Goal: Information Seeking & Learning: Find contact information

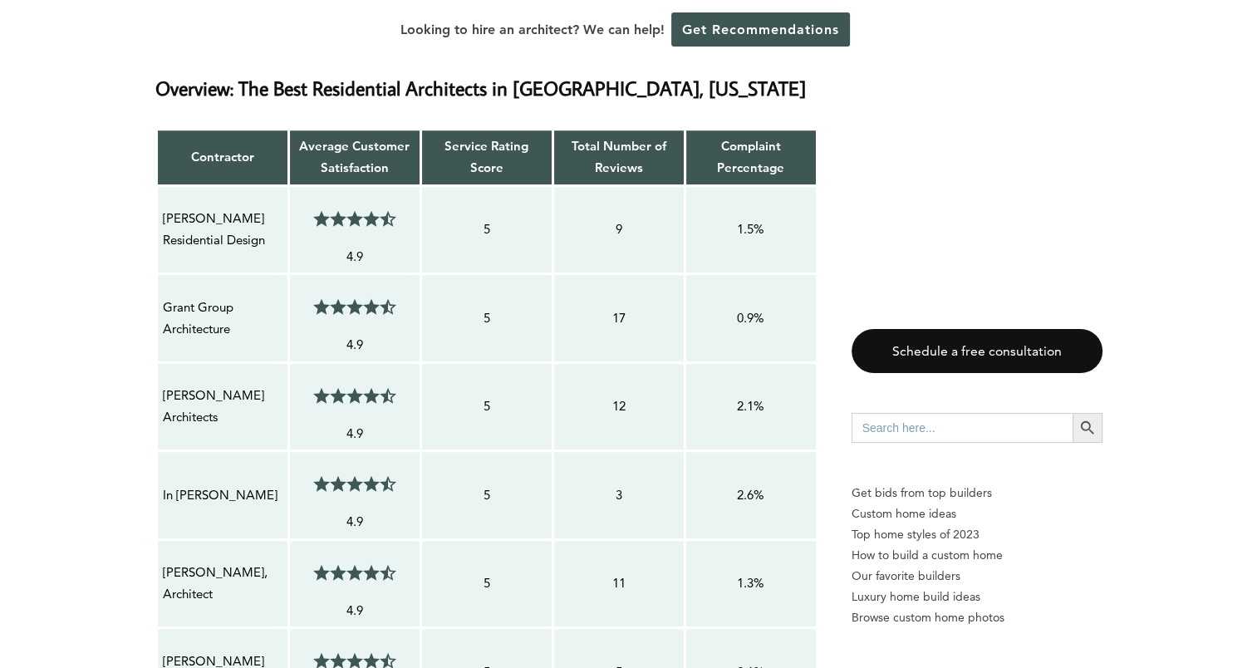
scroll to position [1217, 0]
drag, startPoint x: 266, startPoint y: 198, endPoint x: 151, endPoint y: 187, distance: 115.2
drag, startPoint x: 151, startPoint y: 187, endPoint x: 126, endPoint y: 224, distance: 44.2
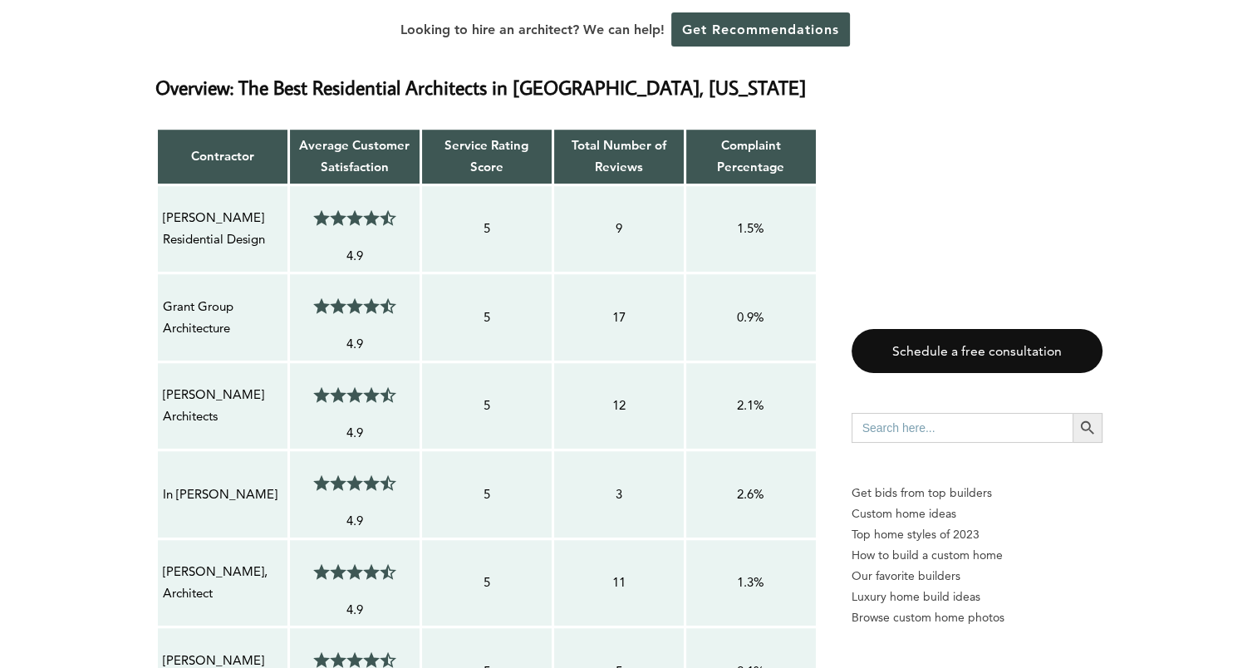
click at [173, 207] on p "[PERSON_NAME] Residential Design" at bounding box center [223, 229] width 120 height 44
drag, startPoint x: 166, startPoint y: 179, endPoint x: 194, endPoint y: 189, distance: 29.2
click at [194, 207] on p "[PERSON_NAME] Residential Design" at bounding box center [223, 229] width 120 height 44
drag, startPoint x: 194, startPoint y: 189, endPoint x: 78, endPoint y: 202, distance: 116.3
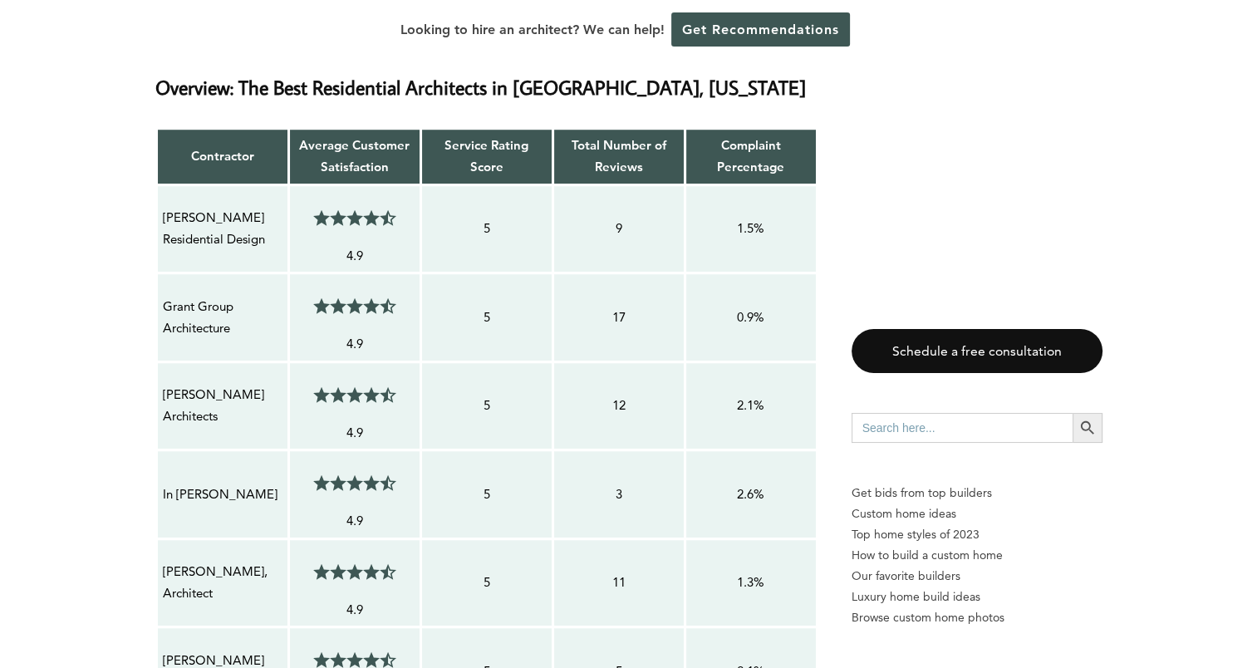
drag, startPoint x: 160, startPoint y: 174, endPoint x: 263, endPoint y: 206, distance: 108.0
click at [263, 206] on td "[PERSON_NAME] Residential Design" at bounding box center [222, 228] width 132 height 89
copy p "[PERSON_NAME] Residential Design"
click at [204, 296] on p "Grant Group Architecture" at bounding box center [223, 318] width 120 height 44
drag, startPoint x: 231, startPoint y: 285, endPoint x: 165, endPoint y: 261, distance: 70.7
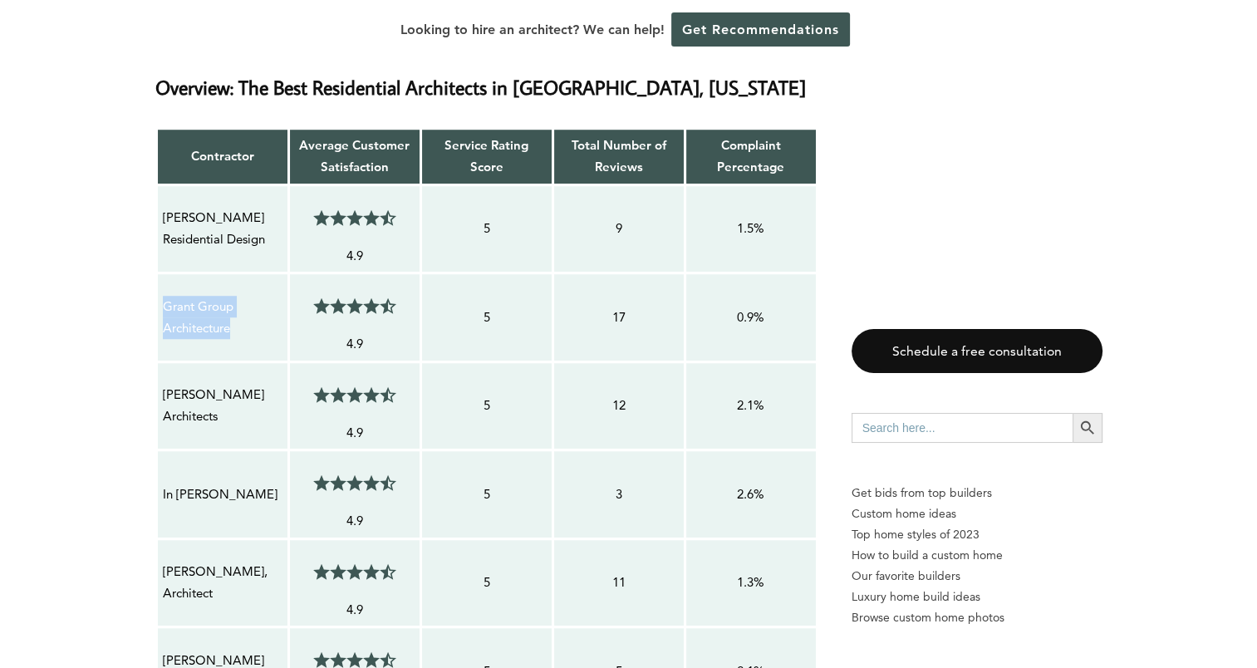
click at [165, 296] on p "Grant Group Architecture" at bounding box center [223, 318] width 120 height 44
copy p "Grant Group Architecture"
drag, startPoint x: 282, startPoint y: 363, endPoint x: 162, endPoint y: 361, distance: 119.7
click at [163, 384] on p "[PERSON_NAME] Architects" at bounding box center [223, 406] width 120 height 44
copy p "[PERSON_NAME] Architects"
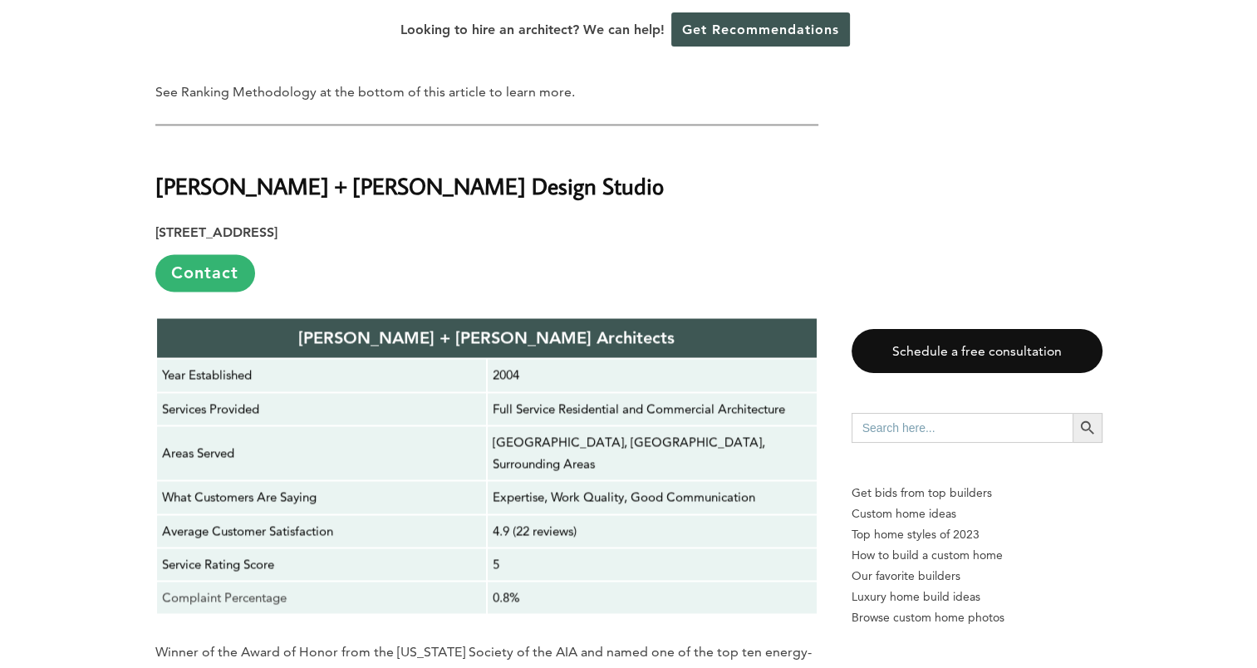
scroll to position [2496, 0]
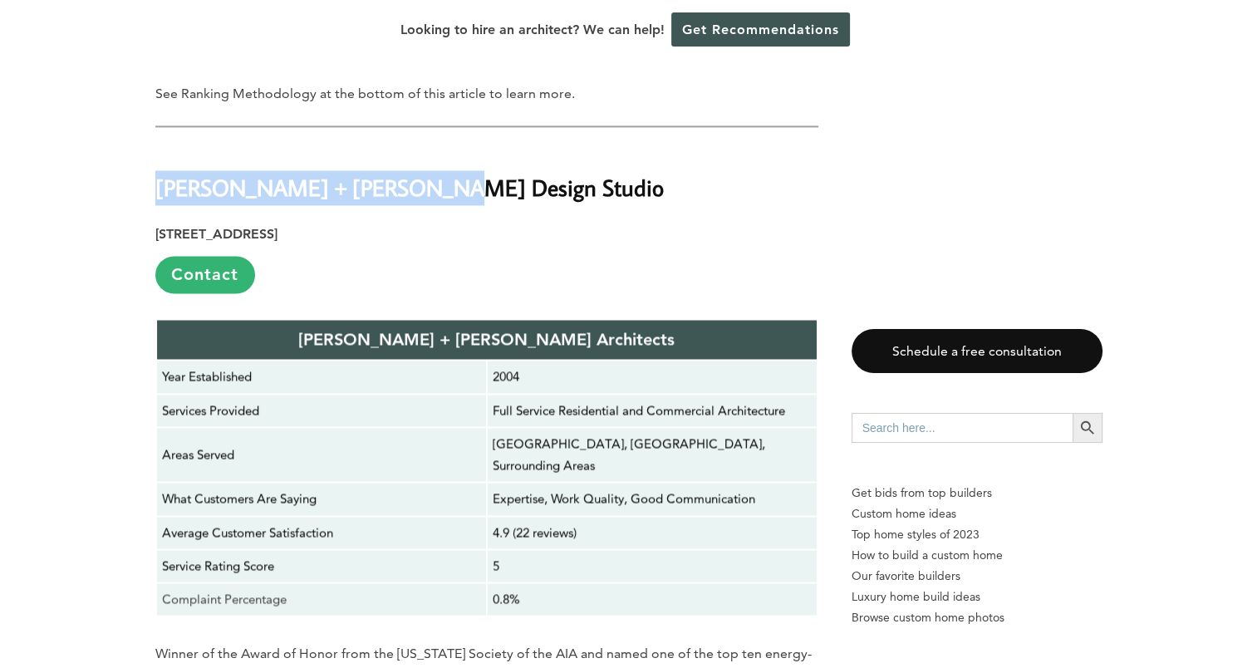
drag, startPoint x: 429, startPoint y: 135, endPoint x: 146, endPoint y: 143, distance: 282.6
copy strong "[PERSON_NAME] + [PERSON_NAME] Design Studio"
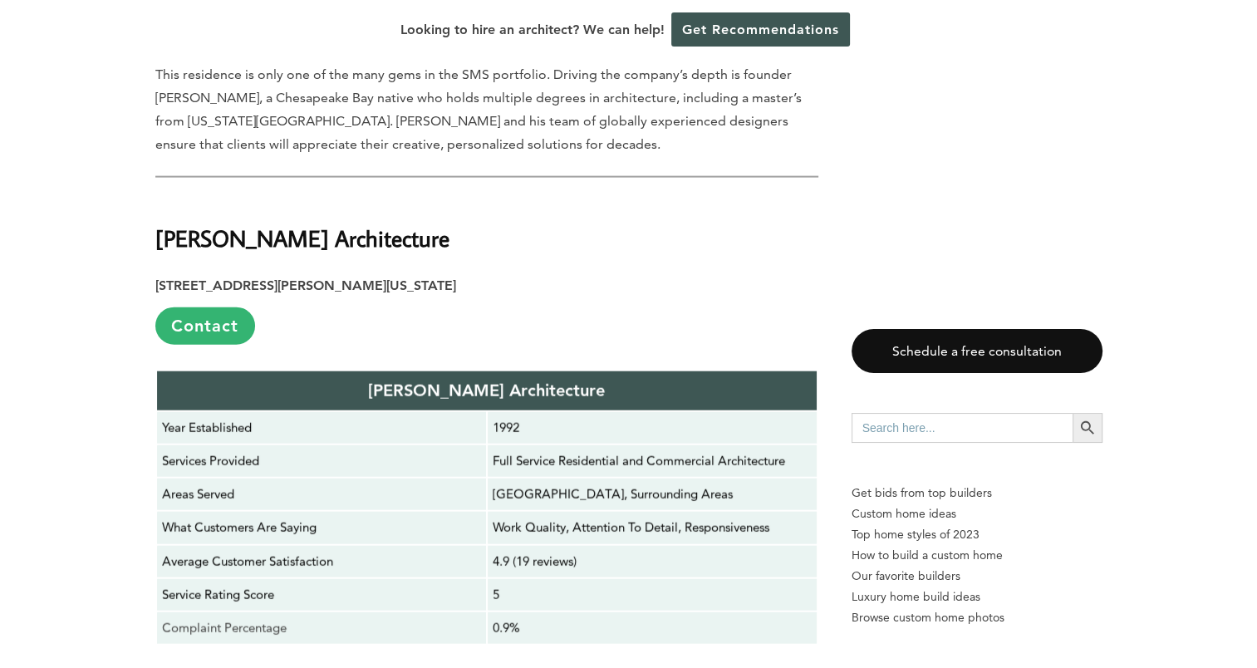
scroll to position [3752, 0]
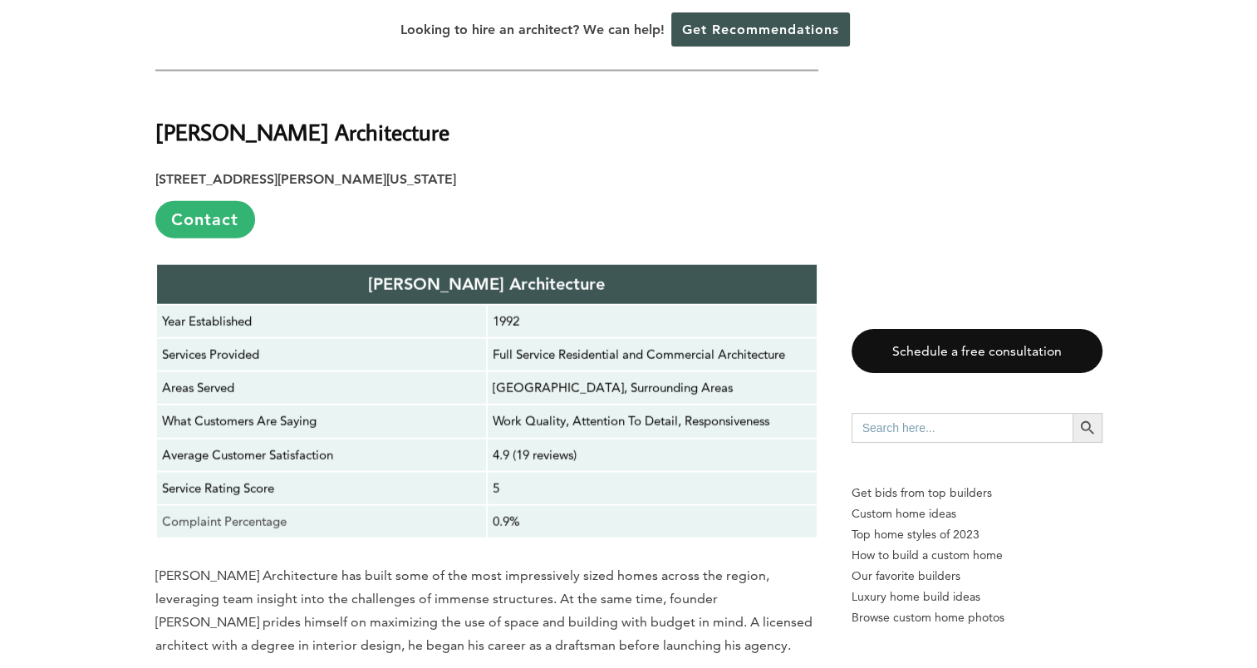
click at [396, 168] on p "[STREET_ADDRESS][PERSON_NAME][US_STATE] Contact" at bounding box center [486, 203] width 663 height 71
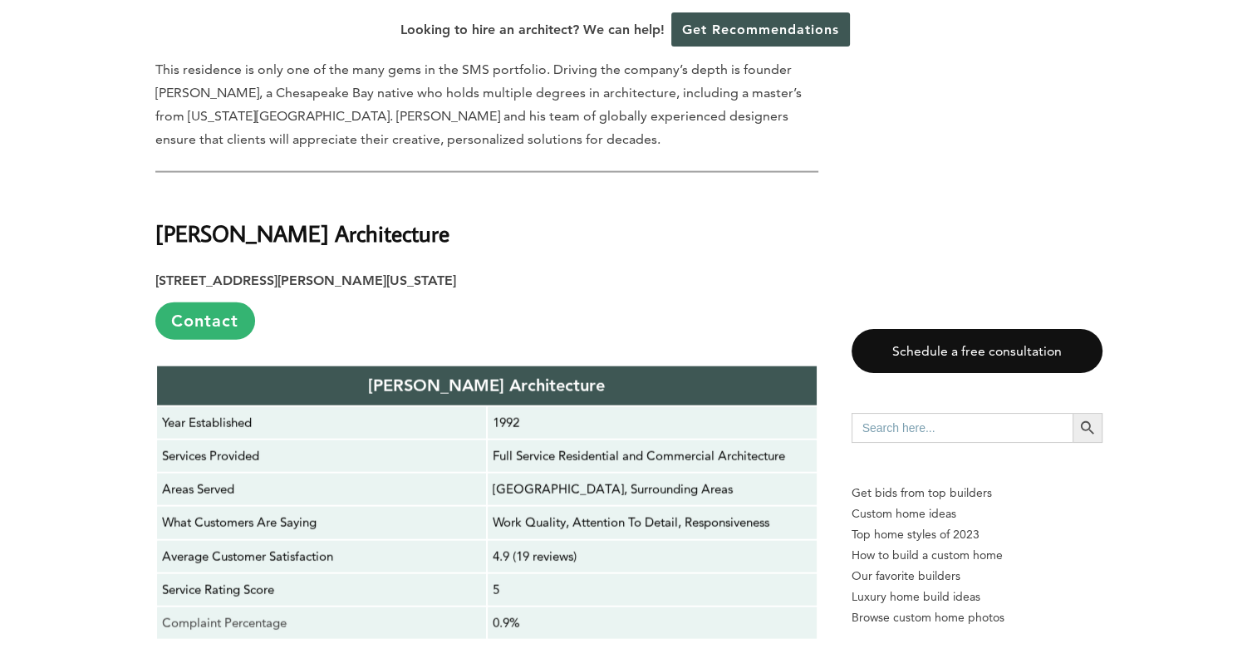
scroll to position [3649, 0]
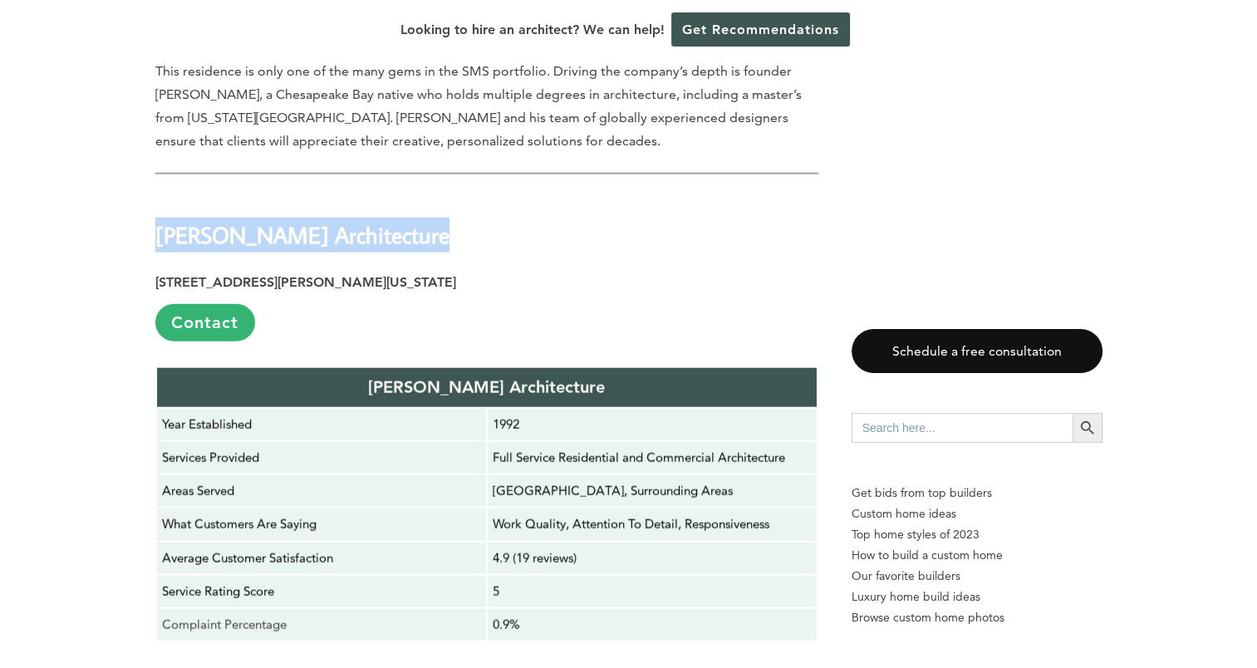
drag, startPoint x: 155, startPoint y: 137, endPoint x: 431, endPoint y: 136, distance: 275.8
click at [431, 194] on h2 "[PERSON_NAME] Architecture" at bounding box center [486, 222] width 663 height 57
copy strong "[PERSON_NAME] Architecture"
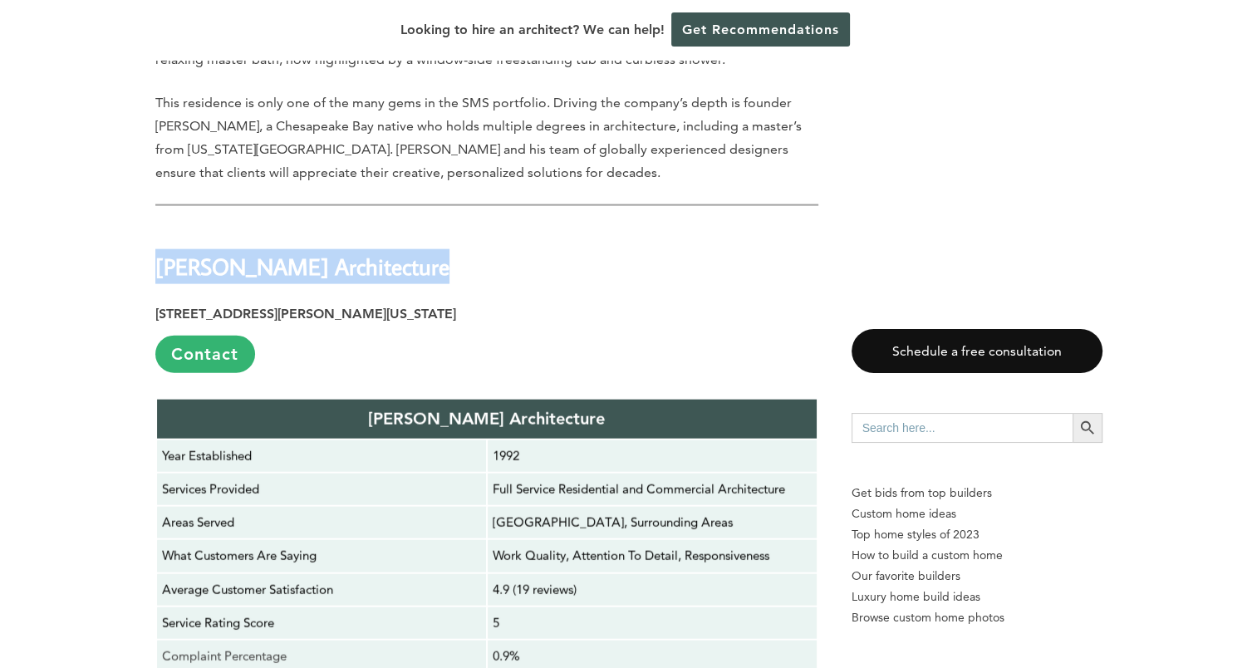
scroll to position [3618, 0]
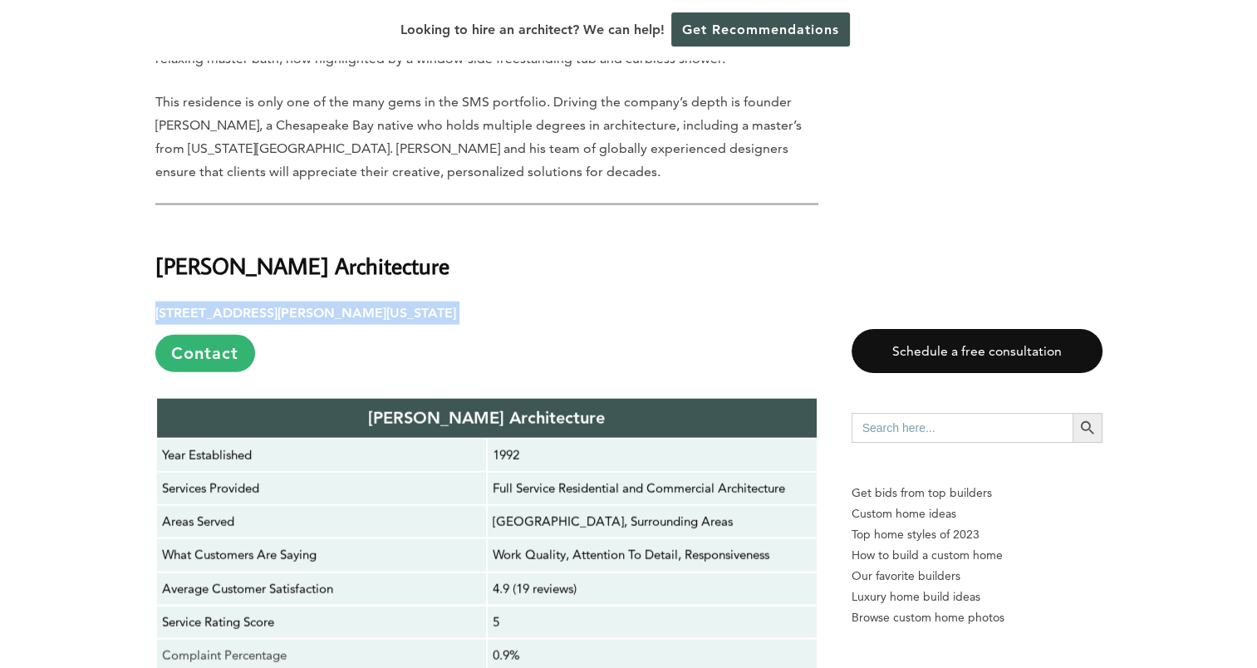
drag, startPoint x: 464, startPoint y: 211, endPoint x: 155, endPoint y: 199, distance: 309.3
click at [155, 302] on p "[STREET_ADDRESS][PERSON_NAME][US_STATE] Contact" at bounding box center [486, 337] width 663 height 71
copy p "[STREET_ADDRESS][PERSON_NAME][US_STATE]"
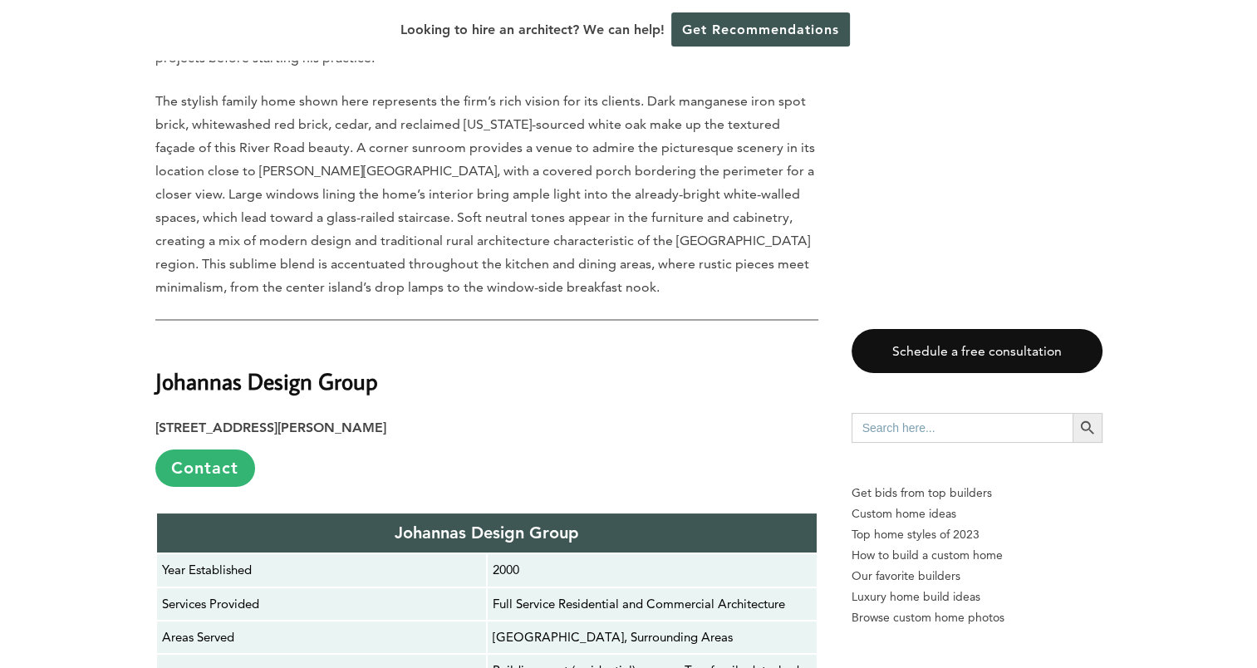
scroll to position [6305, 0]
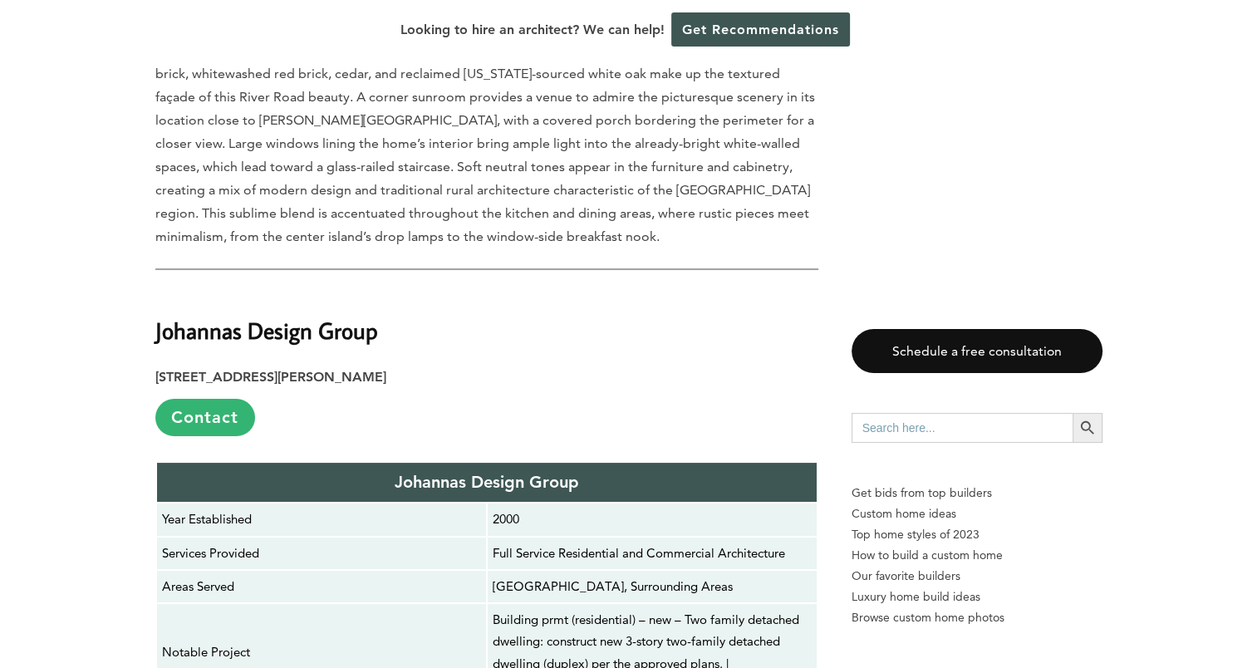
click at [459, 366] on p "[STREET_ADDRESS][PERSON_NAME] Contact" at bounding box center [486, 401] width 663 height 71
drag, startPoint x: 391, startPoint y: 145, endPoint x: 155, endPoint y: 130, distance: 235.6
click at [155, 290] on h2 "Johannas Design Group" at bounding box center [486, 318] width 663 height 57
copy strong "Johannas Design Group"
drag, startPoint x: 410, startPoint y: 183, endPoint x: 155, endPoint y: 179, distance: 255.1
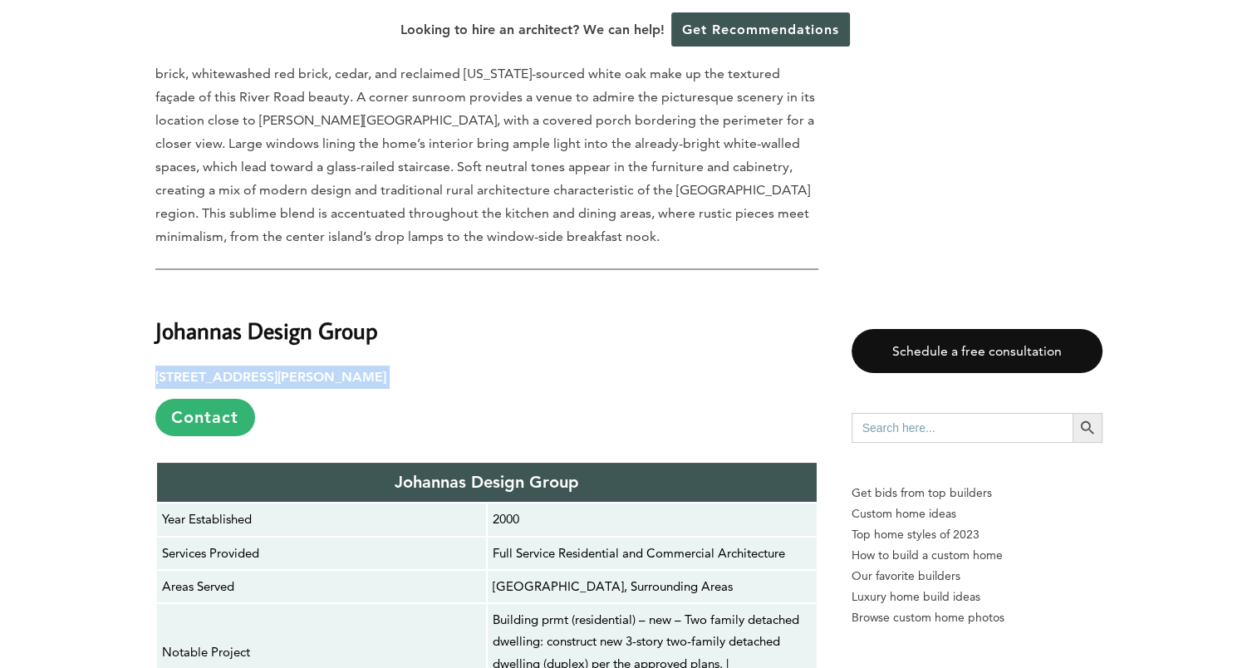
click at [155, 366] on p "[STREET_ADDRESS][PERSON_NAME] Contact" at bounding box center [486, 401] width 663 height 71
copy p "[STREET_ADDRESS][PERSON_NAME]"
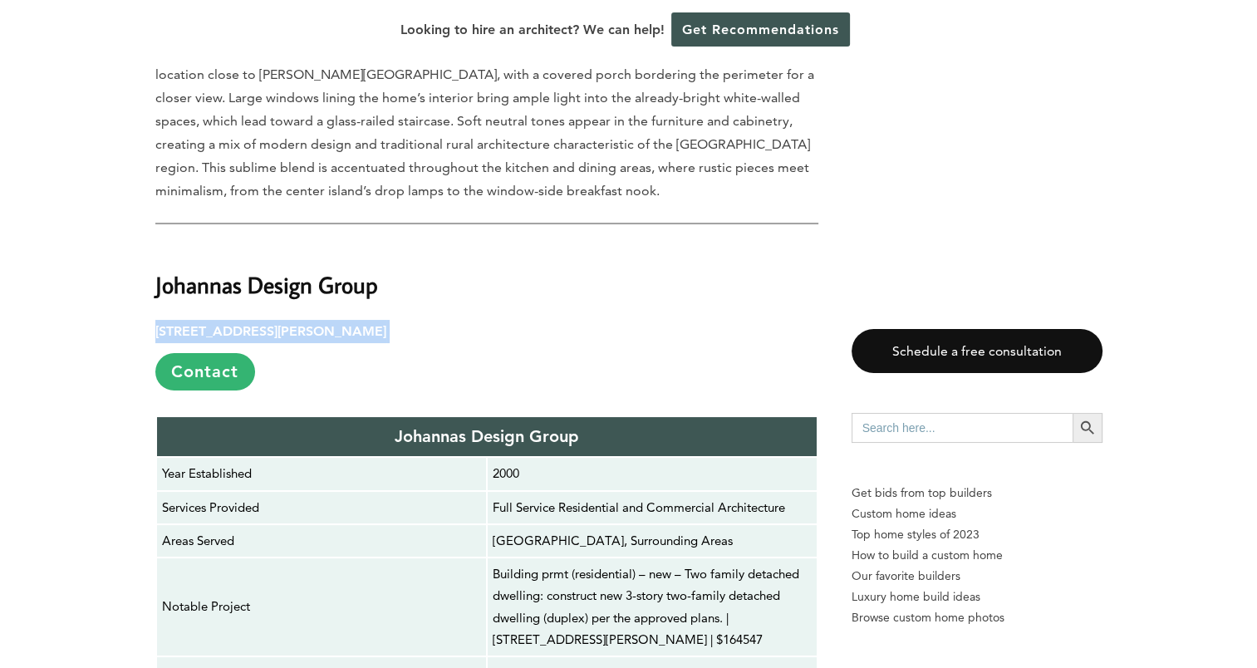
scroll to position [6350, 0]
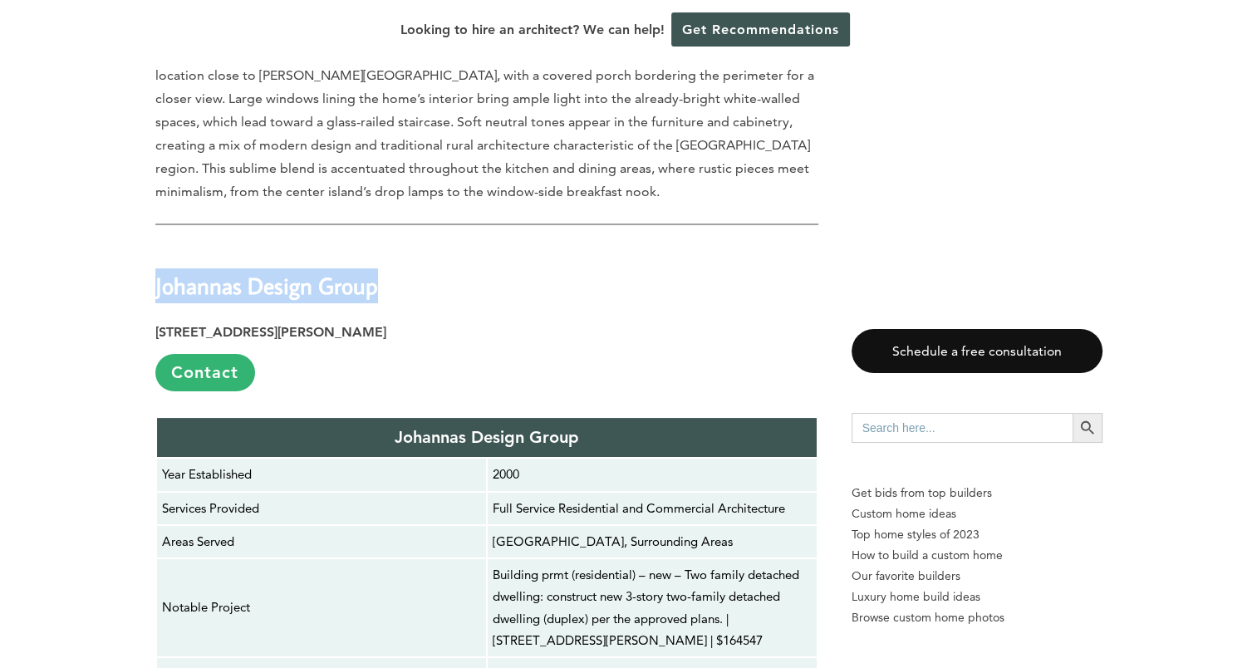
drag, startPoint x: 391, startPoint y: 101, endPoint x: 115, endPoint y: 98, distance: 275.9
copy strong "Johannas Design Group"
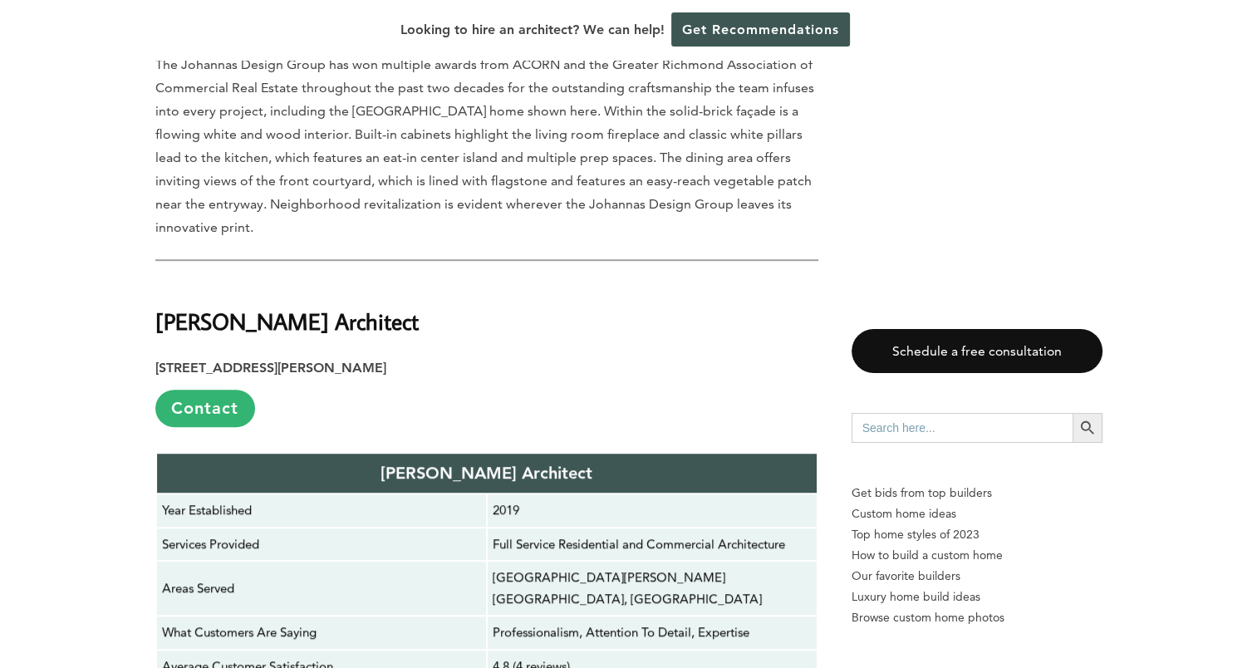
scroll to position [7203, 0]
drag, startPoint x: 384, startPoint y: 132, endPoint x: 156, endPoint y: 136, distance: 227.7
click at [156, 282] on h2 "[PERSON_NAME] Architect" at bounding box center [486, 310] width 663 height 57
copy strong "[PERSON_NAME] Architect"
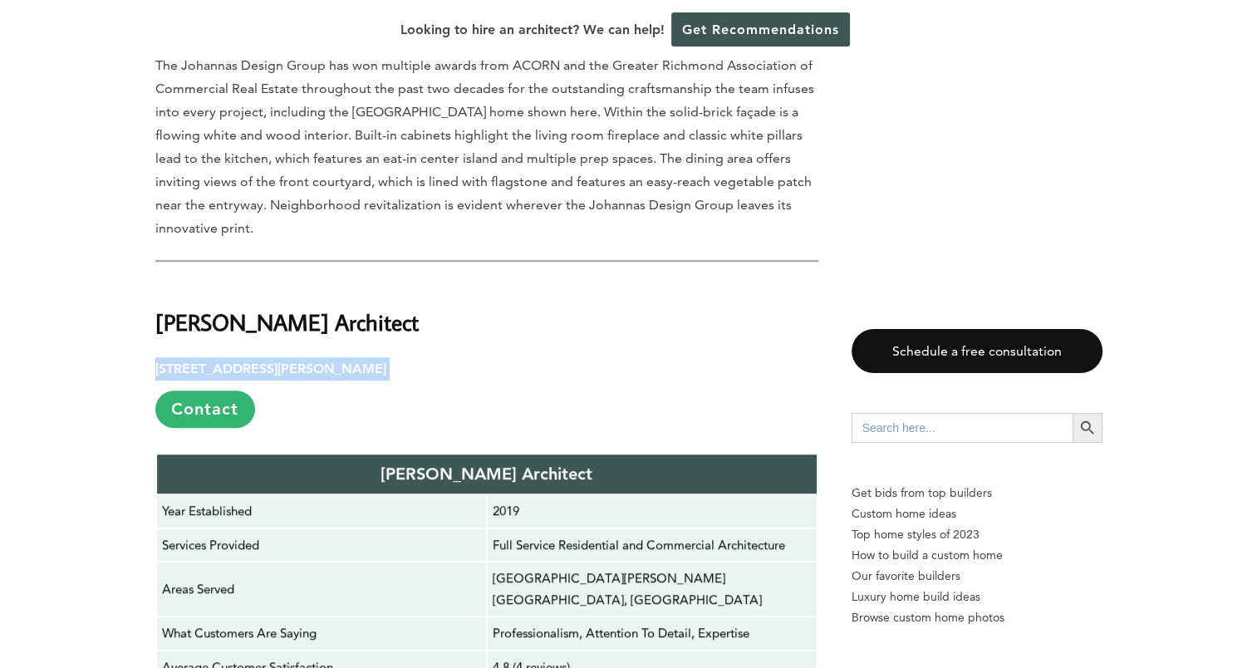
drag, startPoint x: 472, startPoint y: 176, endPoint x: 145, endPoint y: 172, distance: 326.6
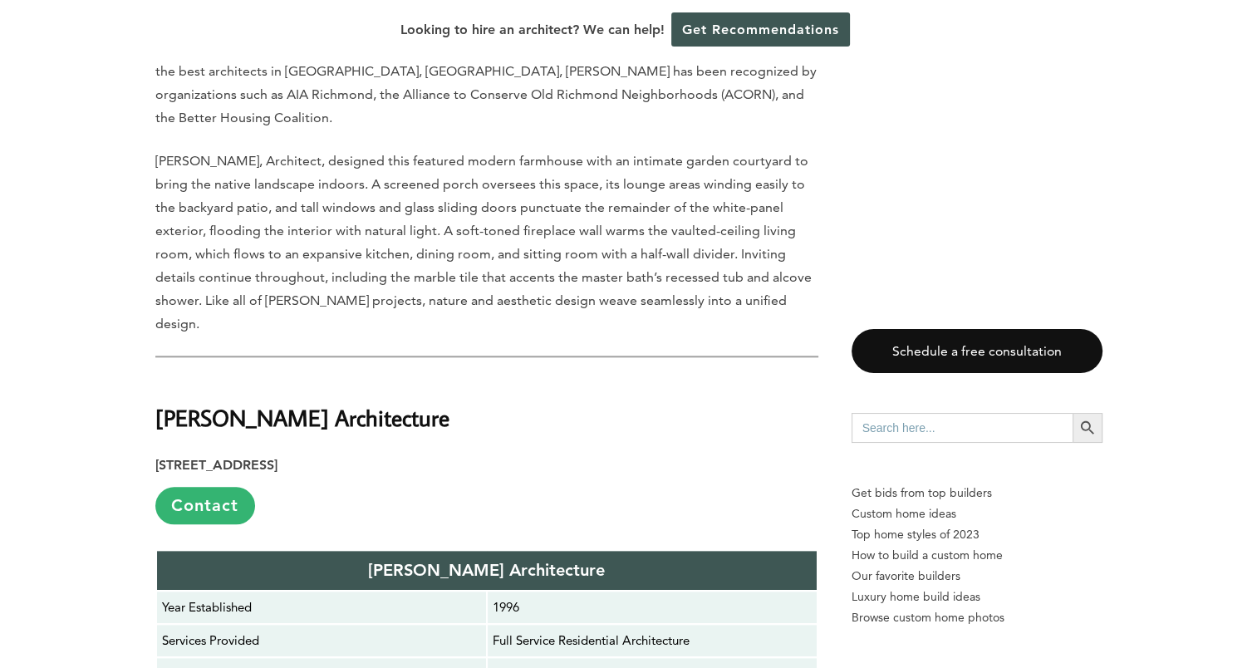
scroll to position [8016, 0]
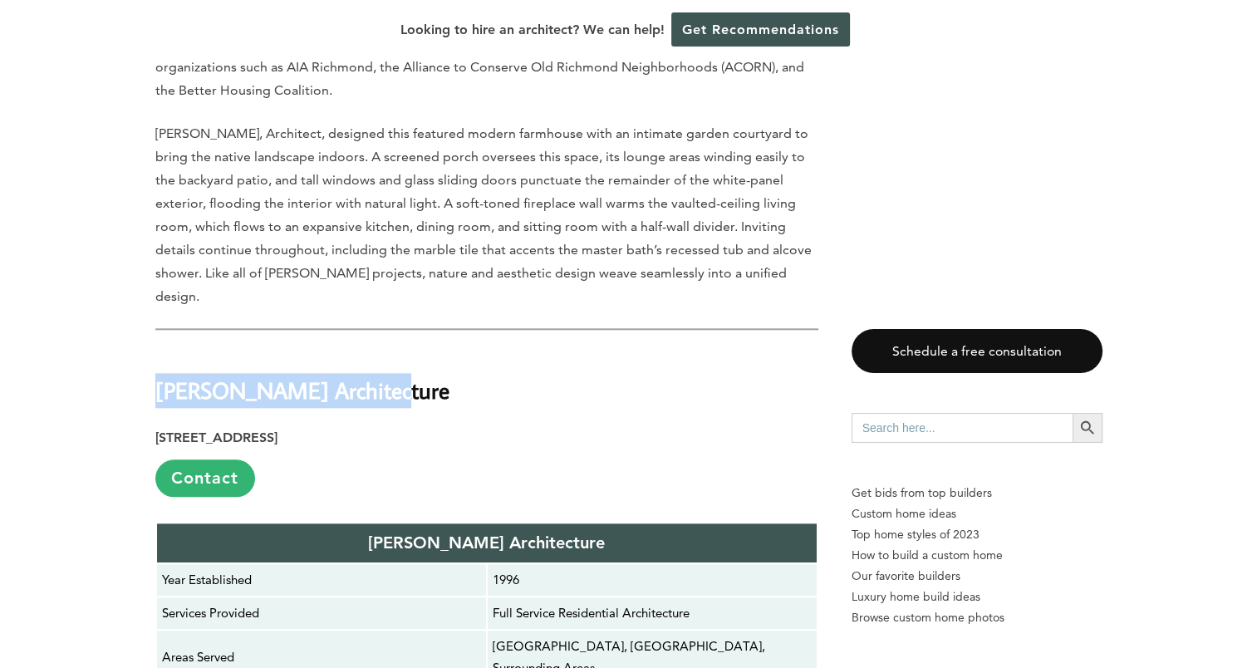
drag, startPoint x: 381, startPoint y: 124, endPoint x: 150, endPoint y: 118, distance: 230.2
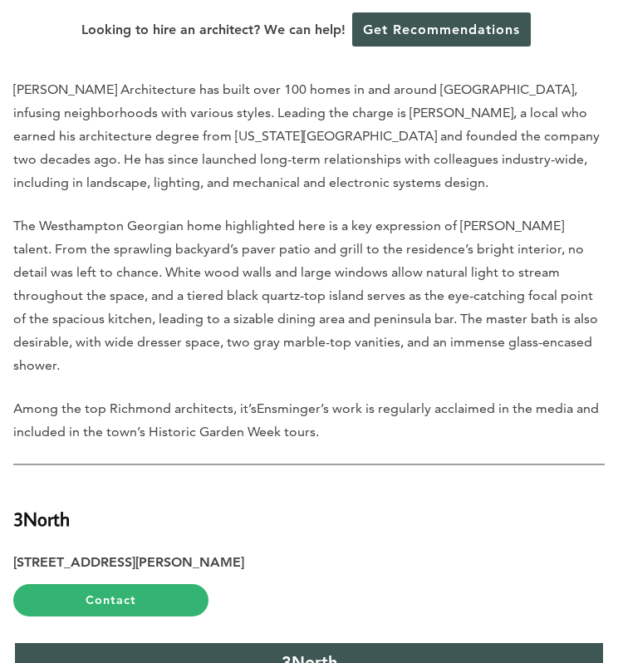
scroll to position [9156, 0]
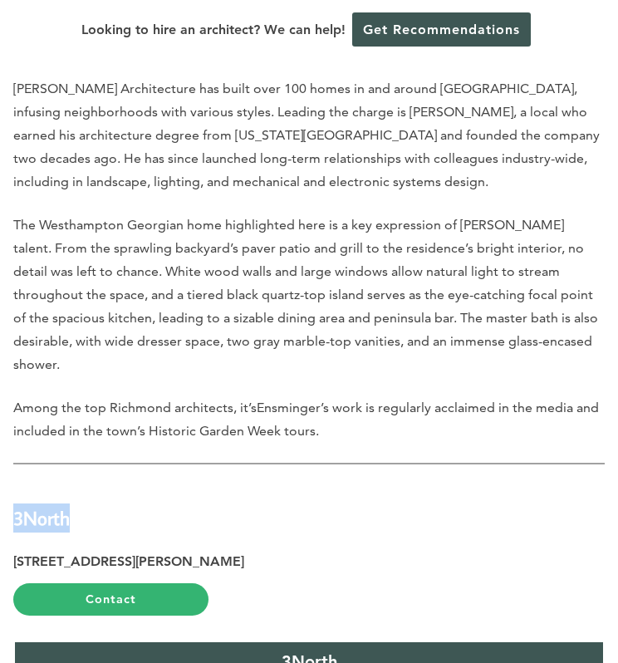
drag, startPoint x: 82, startPoint y: 173, endPoint x: 17, endPoint y: 167, distance: 65.1
click at [17, 484] on h2 "3North" at bounding box center [309, 508] width 592 height 48
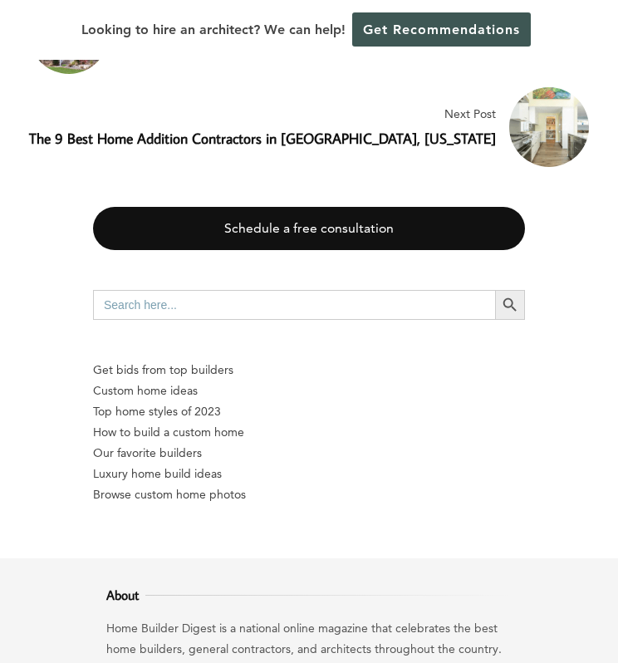
scroll to position [12084, 0]
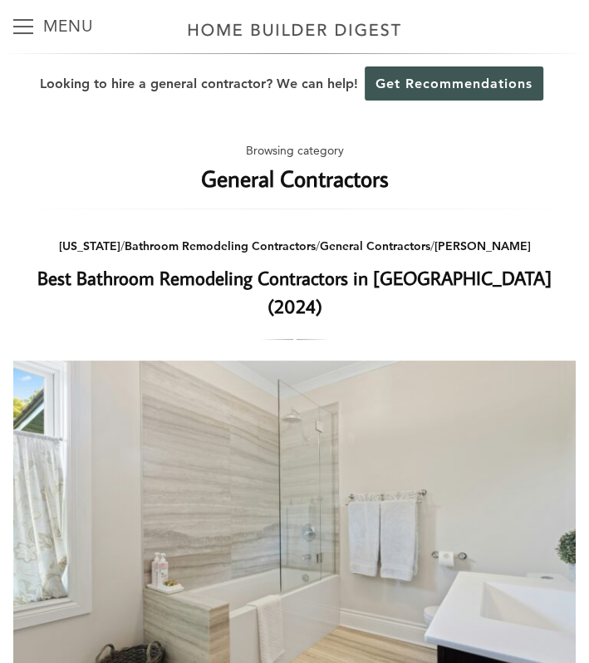
click at [15, 37] on button "Menu" at bounding box center [23, 26] width 20 height 53
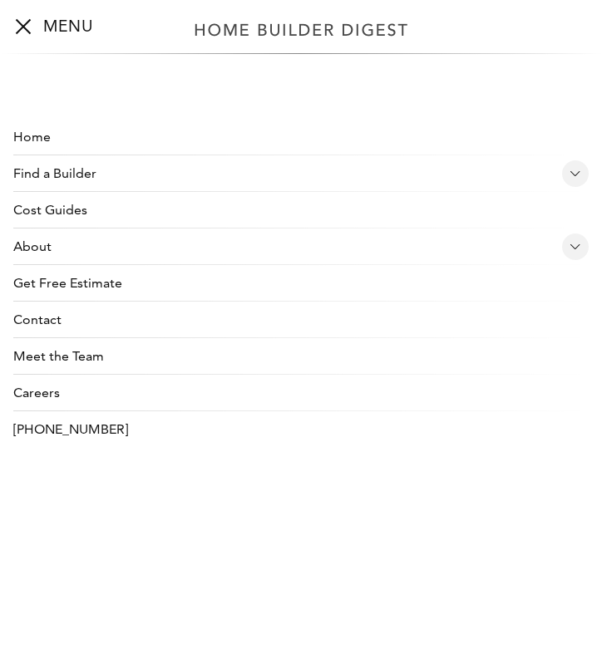
click at [73, 174] on link "Find a Builder" at bounding box center [284, 173] width 542 height 37
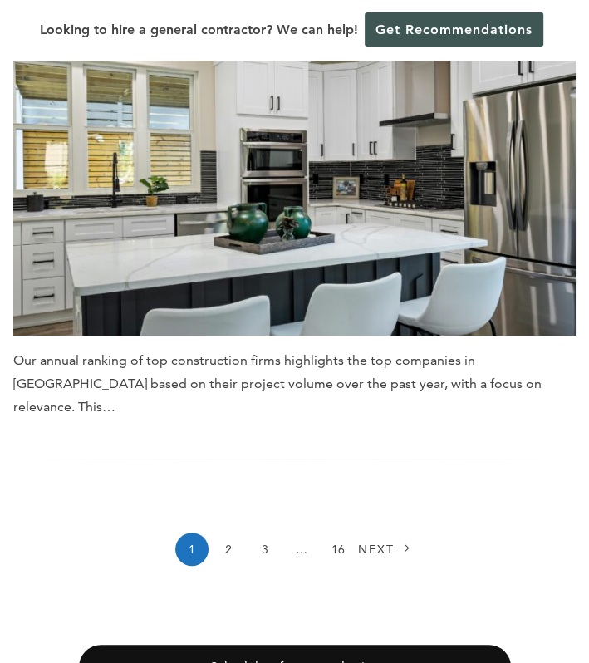
scroll to position [5897, 0]
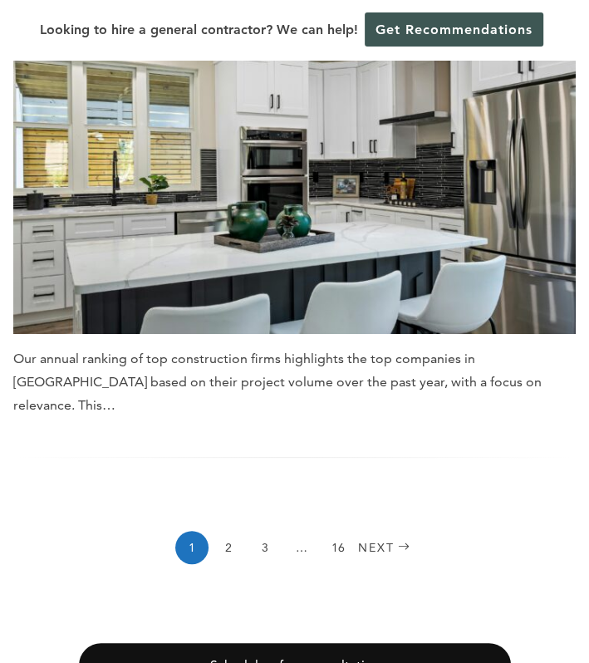
type input "[GEOGRAPHIC_DATA]"
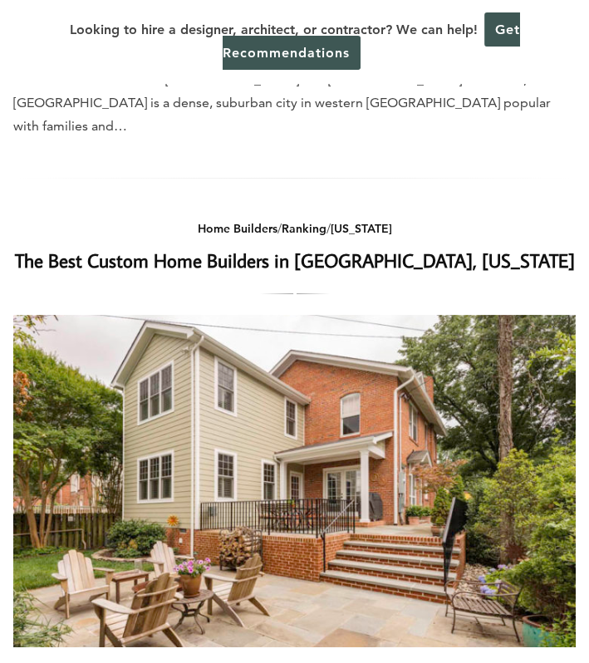
scroll to position [2895, 0]
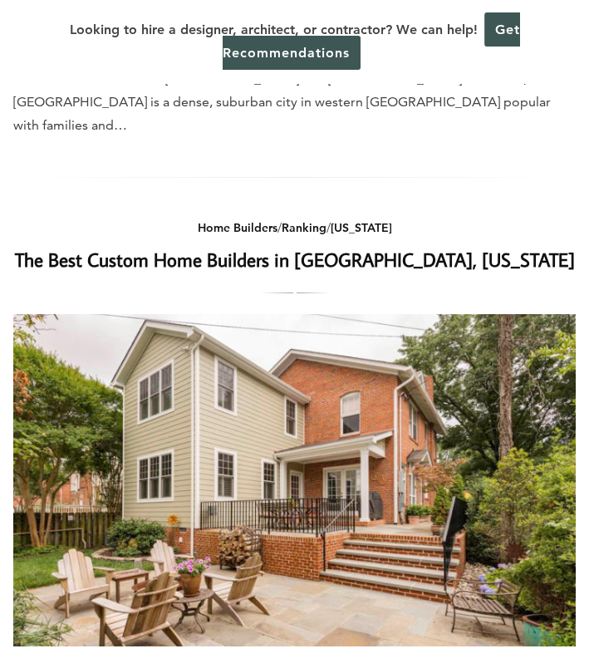
click at [265, 247] on link "The Best Custom Home Builders in [GEOGRAPHIC_DATA], [US_STATE]" at bounding box center [295, 259] width 560 height 25
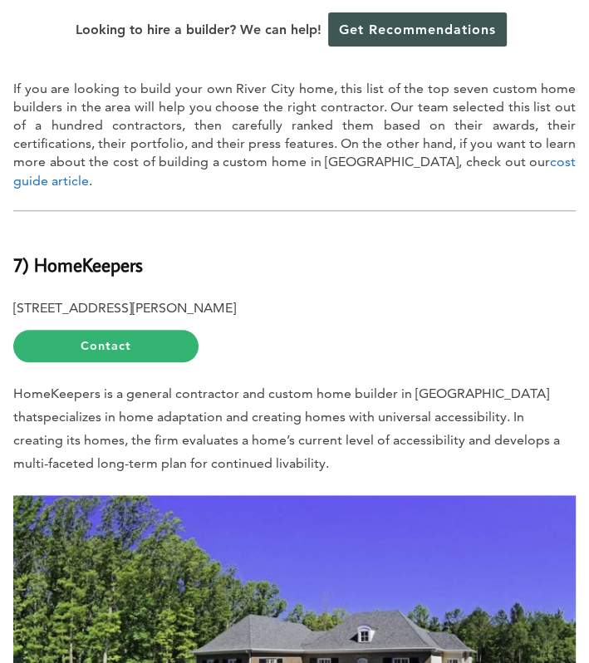
scroll to position [817, 0]
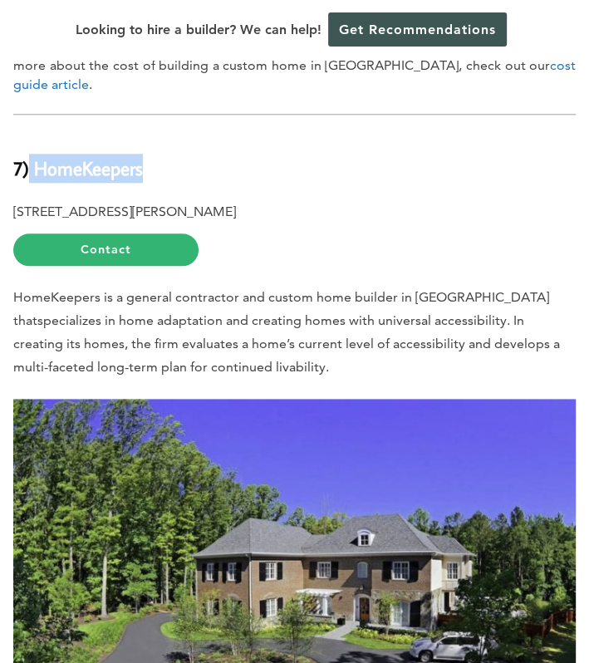
drag, startPoint x: 146, startPoint y: 94, endPoint x: 30, endPoint y: 85, distance: 116.7
click at [30, 135] on h2 "7) HomeKeepers" at bounding box center [294, 159] width 562 height 48
copy b "HomeKeepers"
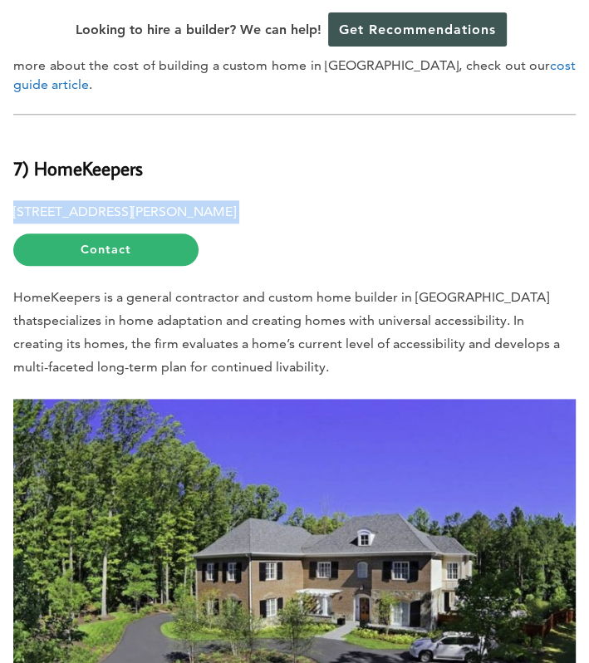
drag, startPoint x: 296, startPoint y: 135, endPoint x: 12, endPoint y: 140, distance: 284.2
copy p "8501 Patterson Avenue, Richmond, VA 23229"
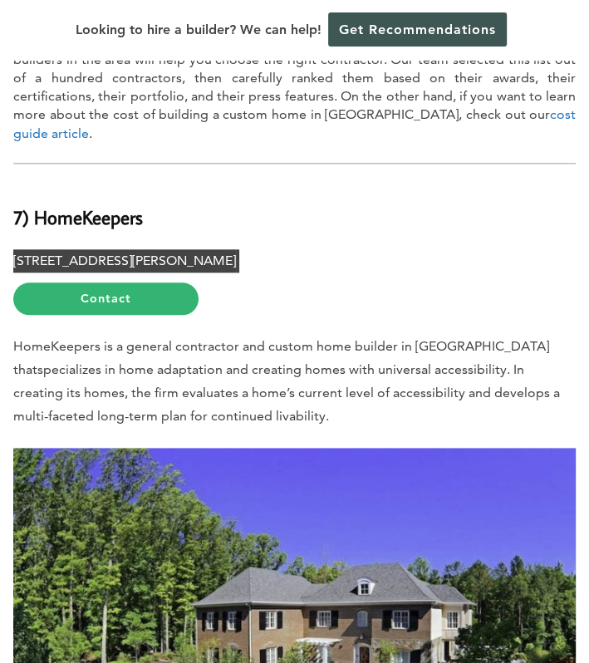
scroll to position [763, 0]
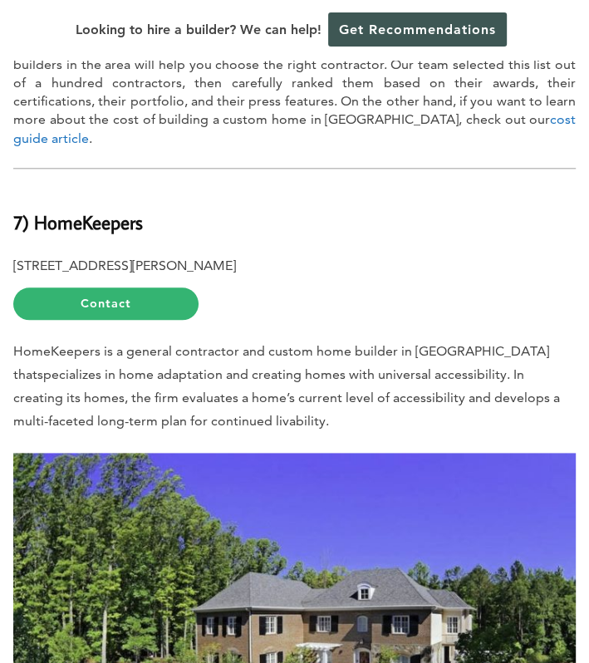
click at [100, 209] on b "7) HomeKeepers" at bounding box center [78, 221] width 130 height 25
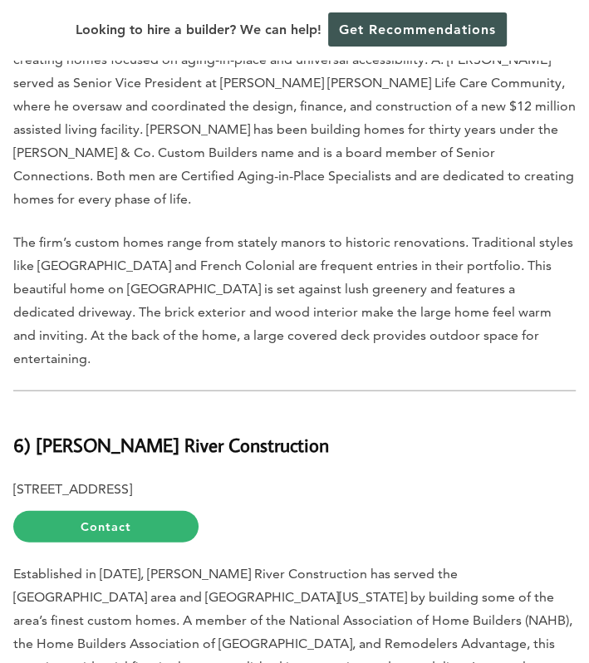
scroll to position [1723, 0]
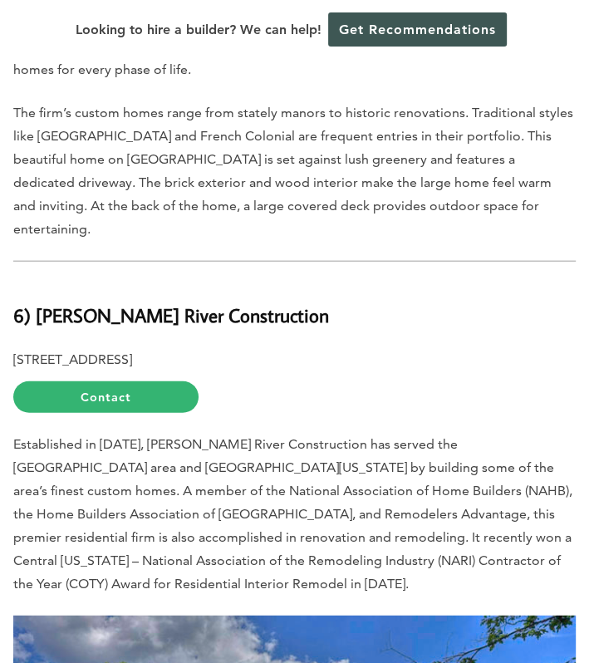
drag, startPoint x: 268, startPoint y: 240, endPoint x: 12, endPoint y: 238, distance: 255.9
copy p "8728 Forest Hill Ave., Richmond, VA 23235"
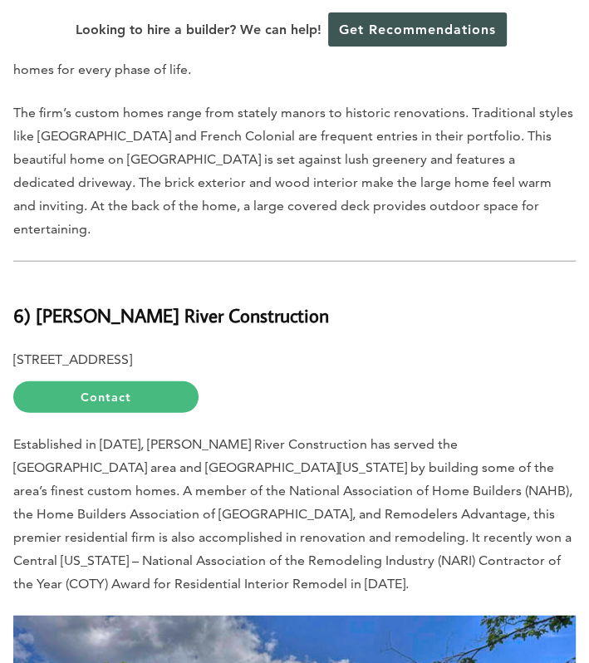
click at [108, 381] on link "Contact" at bounding box center [105, 397] width 185 height 32
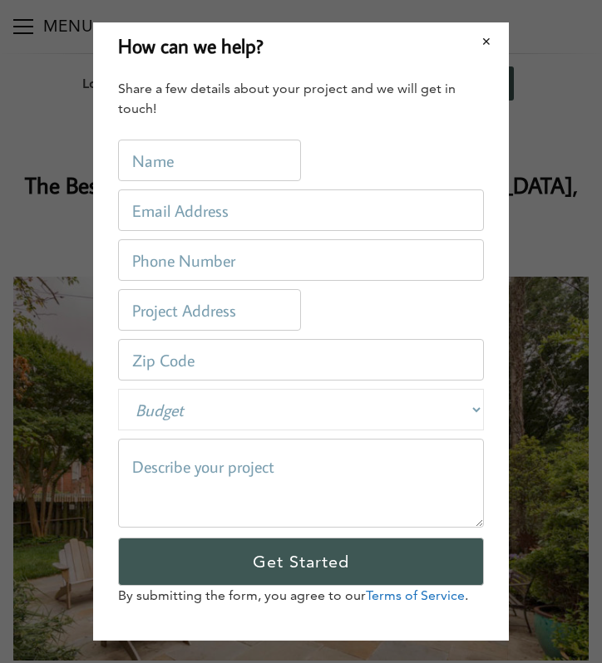
click at [477, 39] on button "Close modal" at bounding box center [486, 41] width 44 height 35
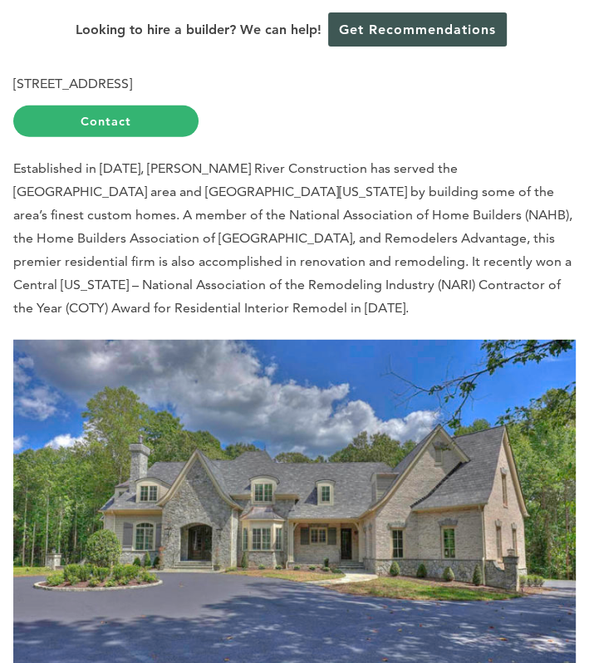
scroll to position [1741, 0]
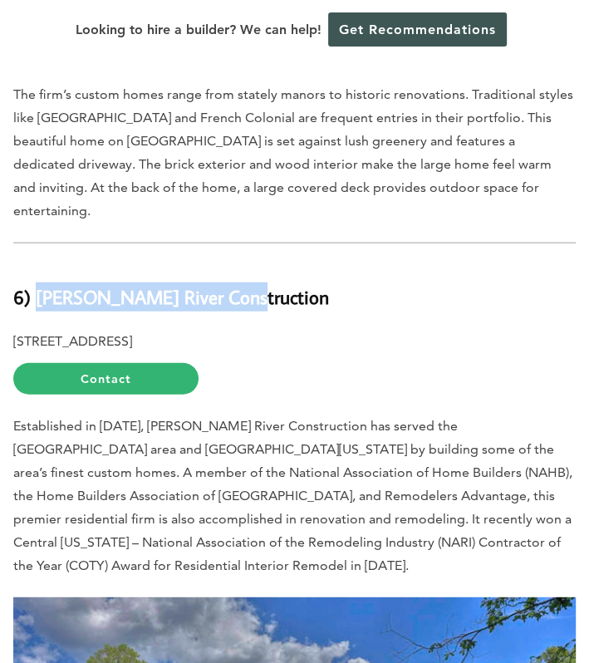
drag, startPoint x: 229, startPoint y: 174, endPoint x: 35, endPoint y: 180, distance: 194.5
click at [35, 284] on b "6) James River Construction" at bounding box center [171, 296] width 316 height 25
copy b "James River Construction"
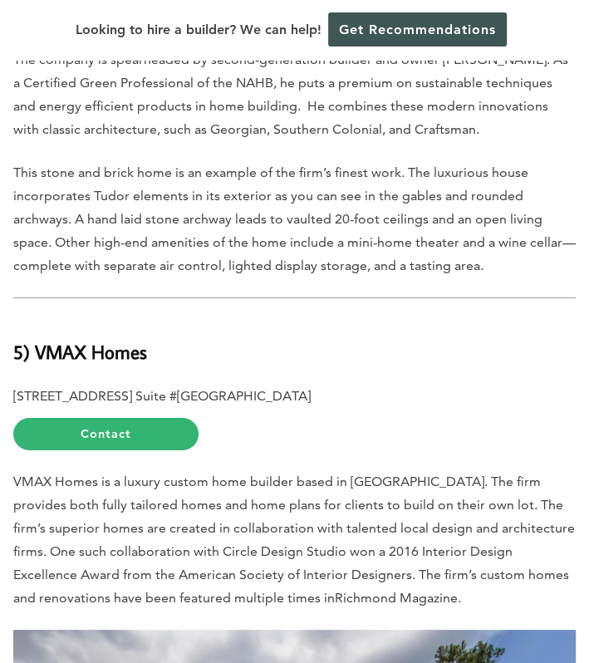
scroll to position [2665, 0]
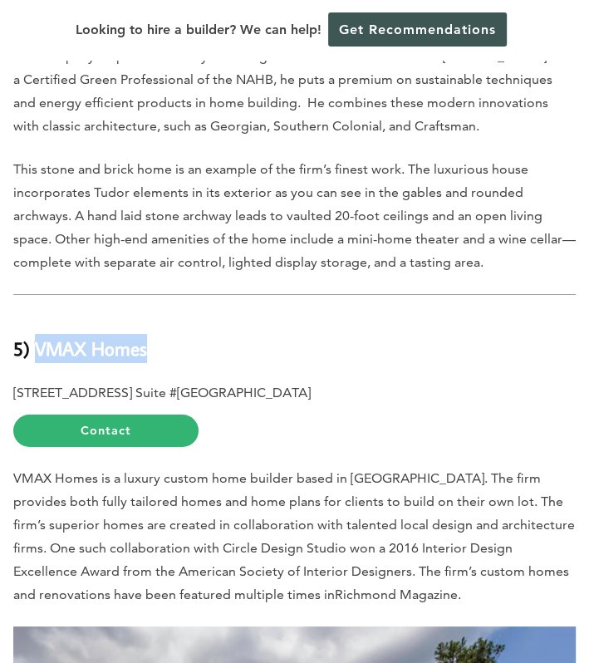
drag, startPoint x: 153, startPoint y: 205, endPoint x: 38, endPoint y: 205, distance: 114.7
click at [38, 315] on h2 "5) VMAX Homes" at bounding box center [294, 339] width 562 height 48
copy b "VMAX Homes"
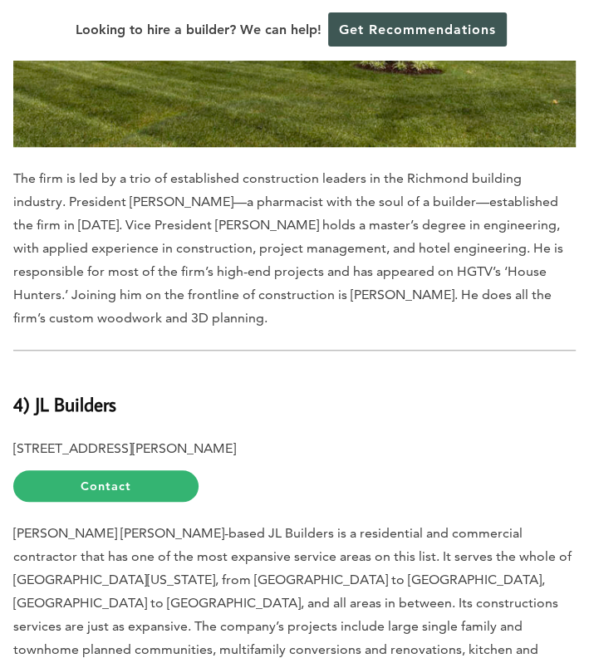
scroll to position [3523, 0]
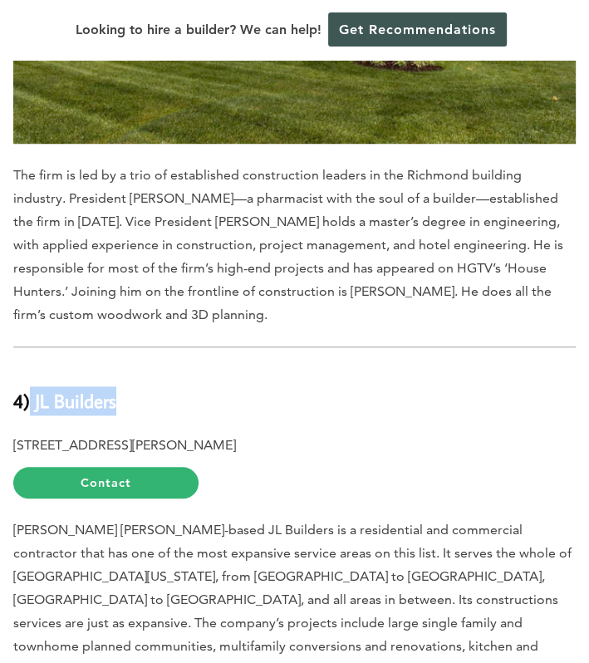
drag, startPoint x: 124, startPoint y: 257, endPoint x: 30, endPoint y: 263, distance: 94.1
click at [30, 367] on h2 "4) JL Builders" at bounding box center [294, 391] width 562 height 48
copy b "JL Builders"
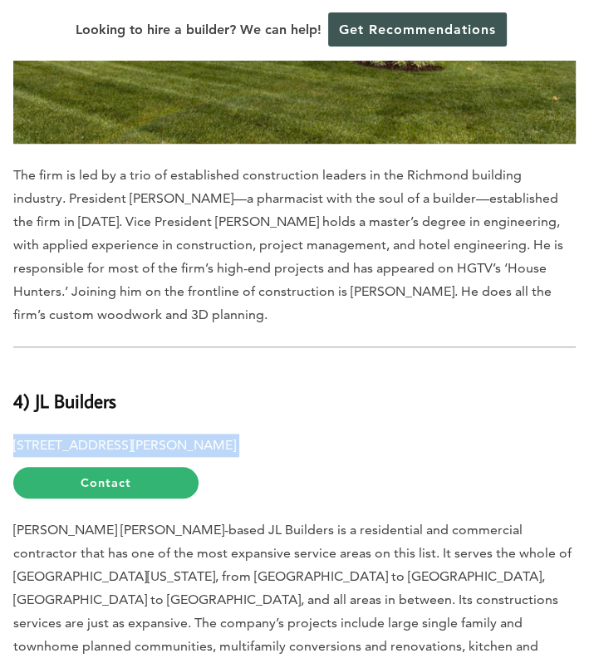
drag, startPoint x: 359, startPoint y: 302, endPoint x: 7, endPoint y: 297, distance: 352.3
copy p "10307 West Broad St. Suite #338, Glen Allen, VA 23060"
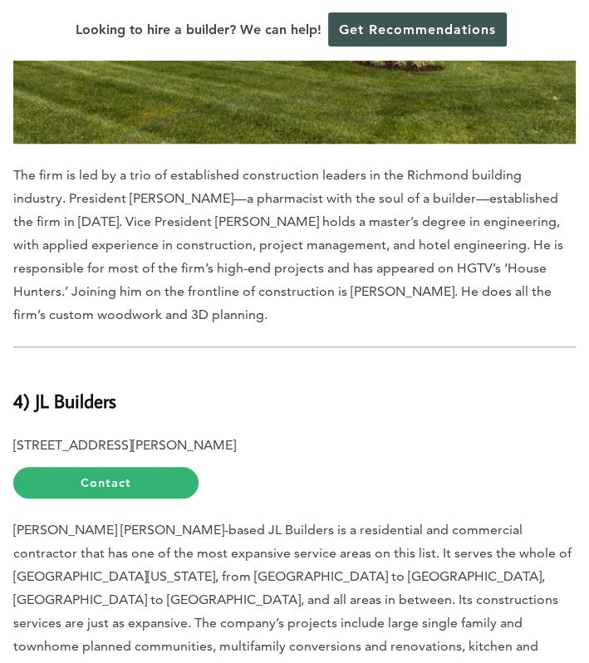
click at [270, 522] on span "Glen Allen-based JL Builders is a residential and commercial contractor that ha…" at bounding box center [292, 599] width 558 height 155
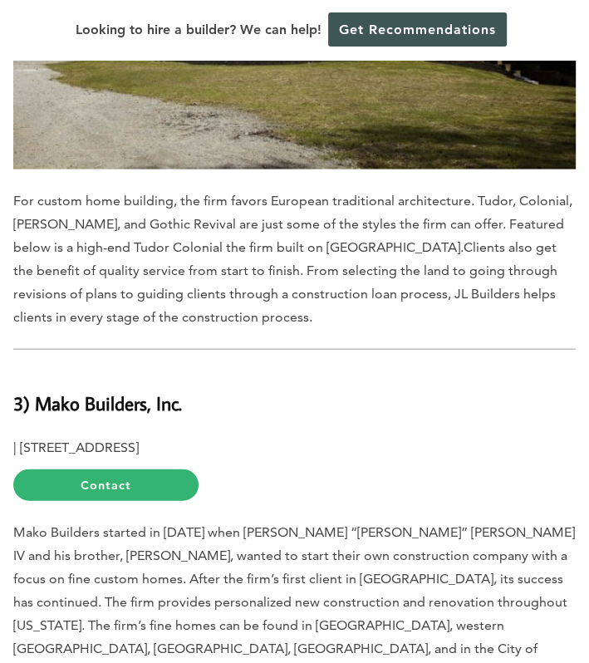
scroll to position [4430, 0]
drag, startPoint x: 227, startPoint y: 278, endPoint x: 21, endPoint y: 283, distance: 206.1
click at [21, 436] on p "| 7677 Hill Dr., Richmond, VA 23225 Contact" at bounding box center [294, 469] width 562 height 66
copy p "7677 Hill Dr., Richmond, VA 23225"
click at [126, 391] on b "3) Mako Builders, Inc." at bounding box center [97, 403] width 169 height 25
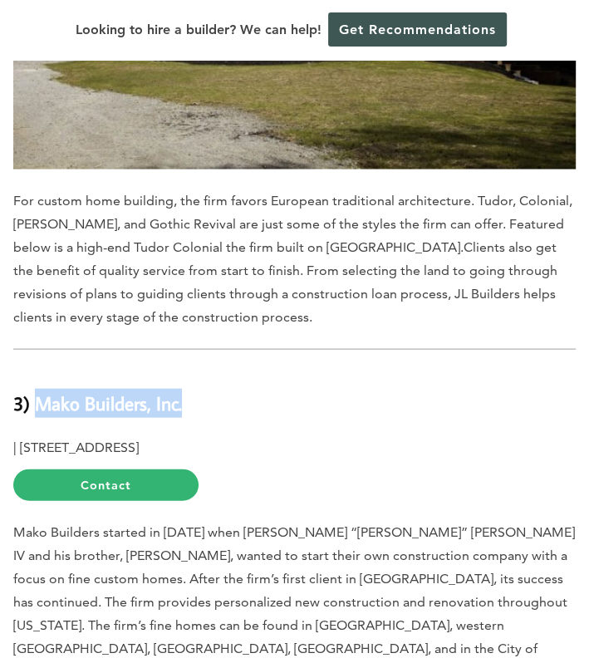
drag, startPoint x: 167, startPoint y: 235, endPoint x: 41, endPoint y: 224, distance: 126.8
click at [41, 370] on h2 "3) Mako Builders, Inc." at bounding box center [294, 394] width 562 height 48
copy b "Mako Builders, Inc."
click at [197, 370] on h2 "3) Mako Builders, Inc." at bounding box center [294, 394] width 562 height 48
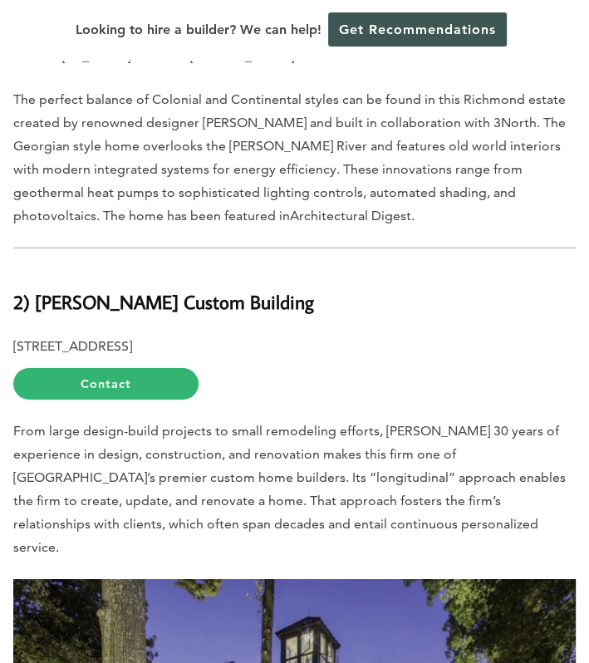
scroll to position [5424, 0]
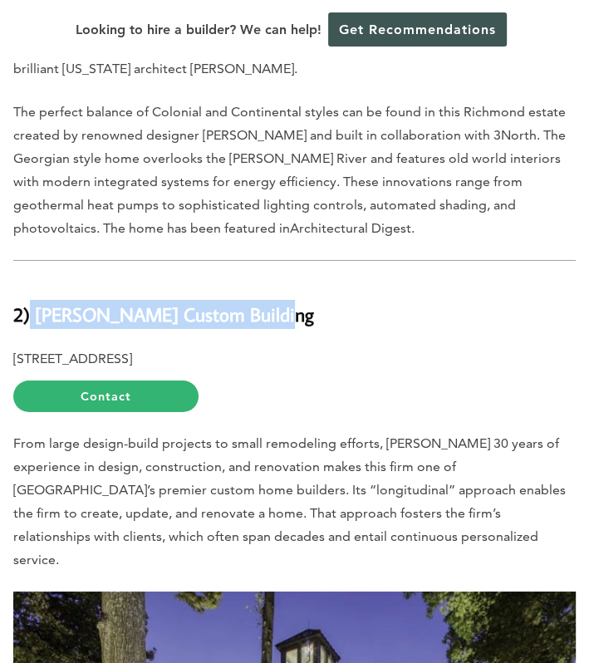
drag, startPoint x: 273, startPoint y: 106, endPoint x: 31, endPoint y: 109, distance: 241.8
click at [31, 281] on h2 "2) Mark Franko Custom Building" at bounding box center [294, 305] width 562 height 48
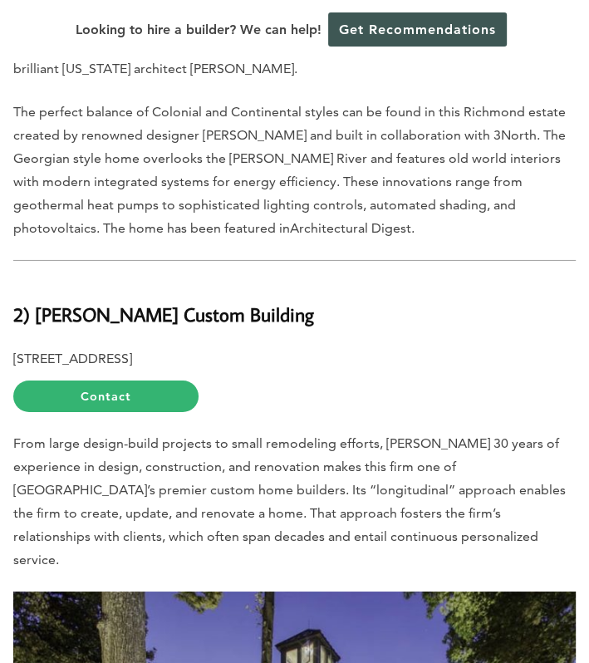
drag, startPoint x: 31, startPoint y: 109, endPoint x: 306, endPoint y: 145, distance: 277.4
click at [306, 347] on p "2100 Tomlynn St., Richmond, VA 23230 Contact" at bounding box center [294, 380] width 562 height 66
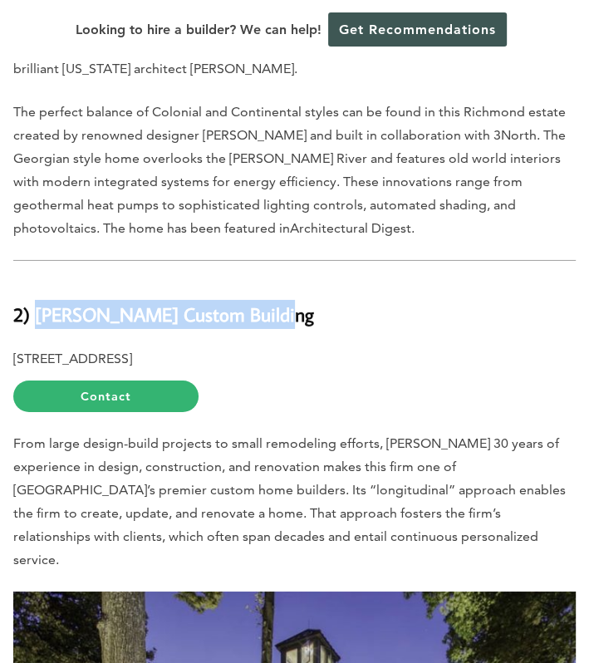
drag, startPoint x: 269, startPoint y: 107, endPoint x: 41, endPoint y: 88, distance: 229.3
click at [41, 281] on h2 "2) Mark Franko Custom Building" at bounding box center [294, 305] width 562 height 48
copy b "Mark Franko Custom Building"
drag, startPoint x: 247, startPoint y: 148, endPoint x: 12, endPoint y: 143, distance: 234.4
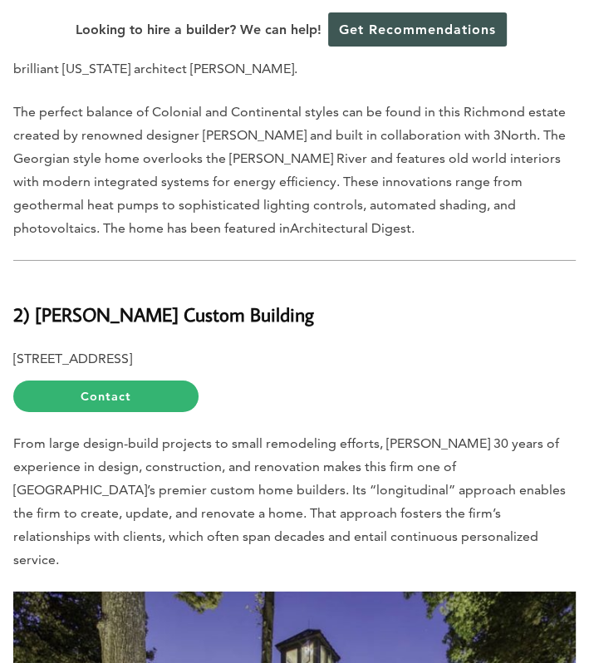
click at [160, 302] on b "2) Mark Franko Custom Building" at bounding box center [163, 314] width 301 height 25
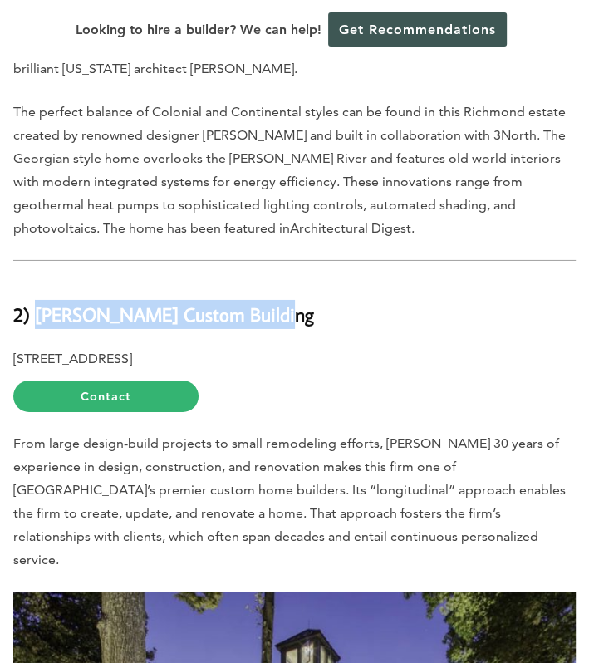
drag, startPoint x: 267, startPoint y: 100, endPoint x: 36, endPoint y: 104, distance: 231.0
click at [36, 302] on b "2) Mark Franko Custom Building" at bounding box center [163, 314] width 301 height 25
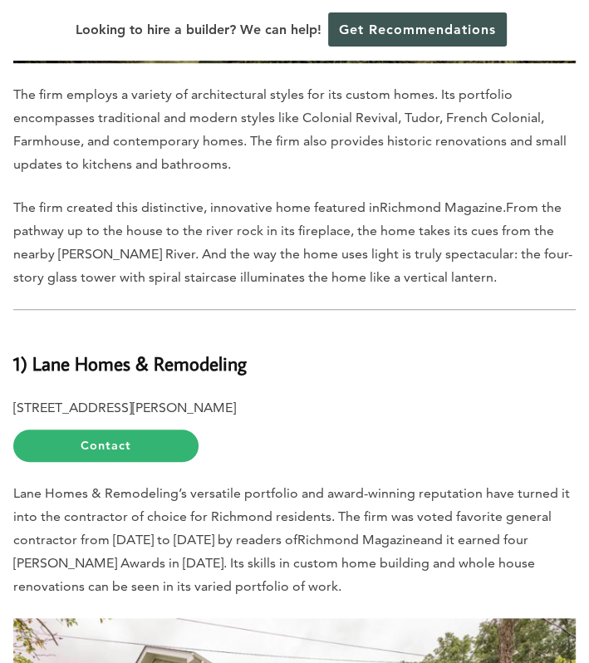
scroll to position [6328, 0]
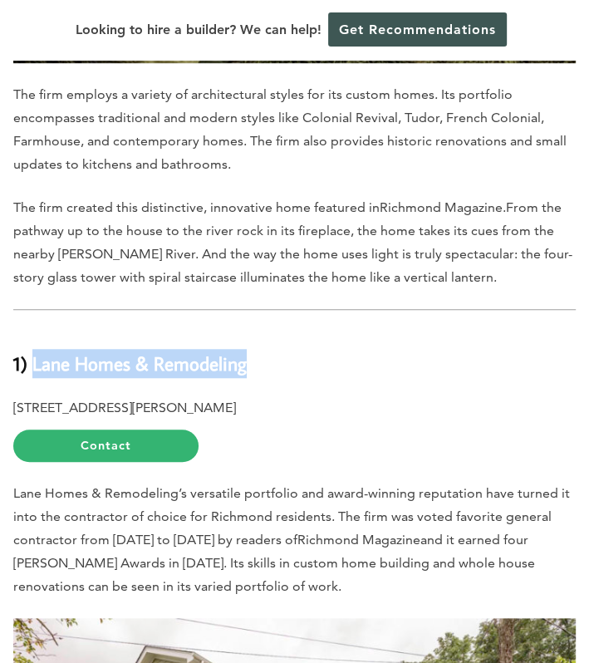
drag, startPoint x: 259, startPoint y: 127, endPoint x: 32, endPoint y: 131, distance: 227.7
click at [32, 330] on h2 "1) Lane Homes & Remodeling" at bounding box center [294, 354] width 562 height 48
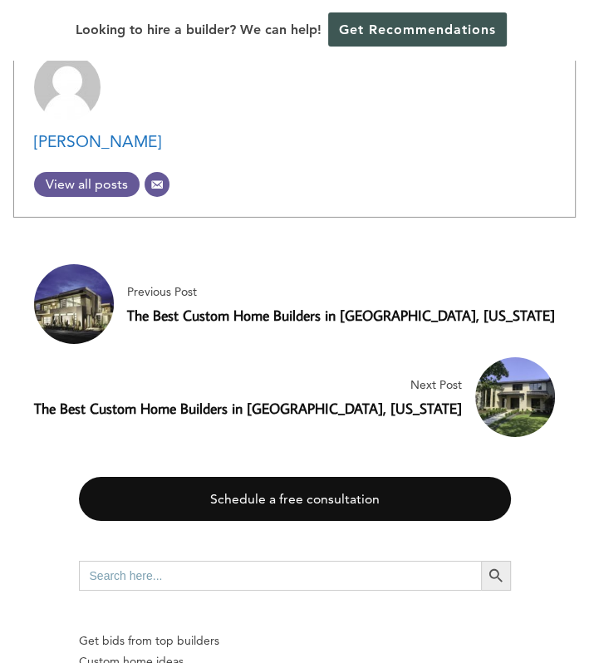
scroll to position [8455, 0]
